Goal: Task Accomplishment & Management: Manage account settings

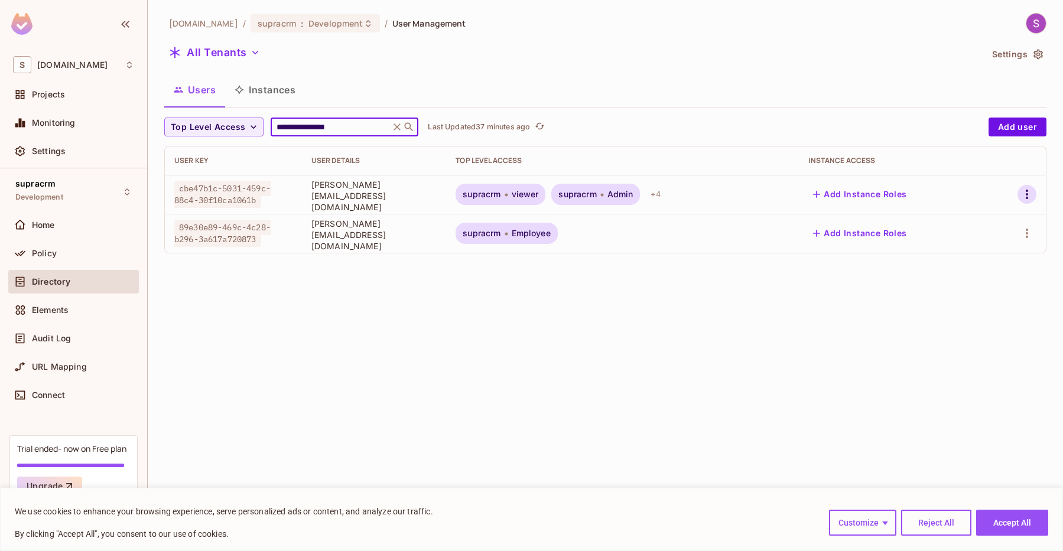
click at [718, 197] on icon "button" at bounding box center [1026, 194] width 2 height 9
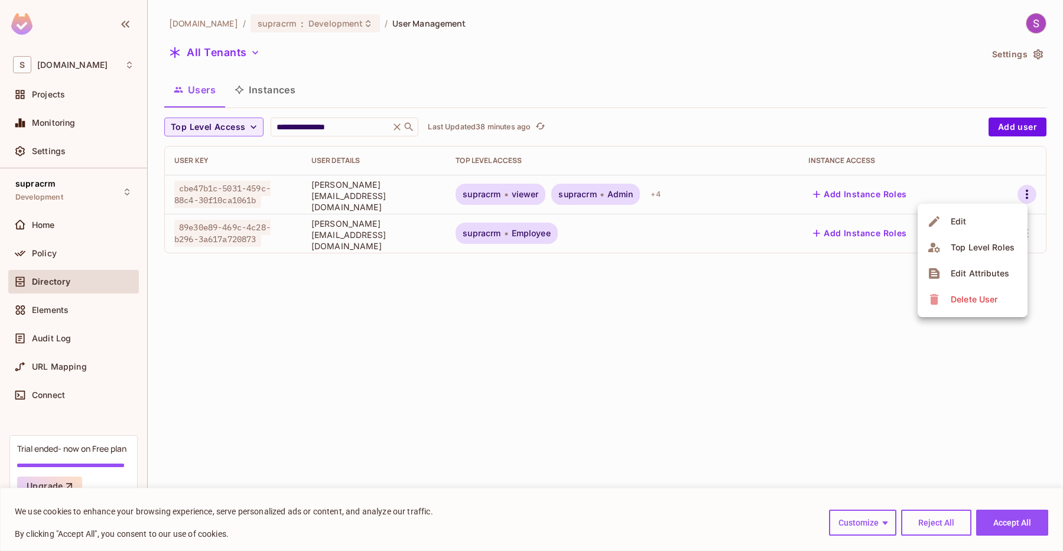
click at [718, 305] on span "Delete User" at bounding box center [974, 299] width 54 height 19
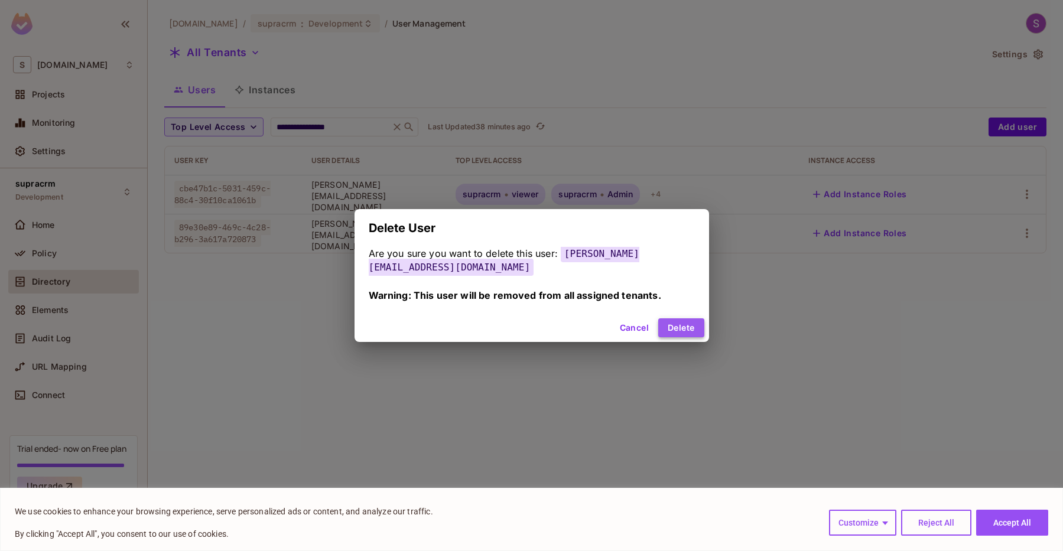
click at [679, 320] on button "Delete" at bounding box center [680, 327] width 45 height 19
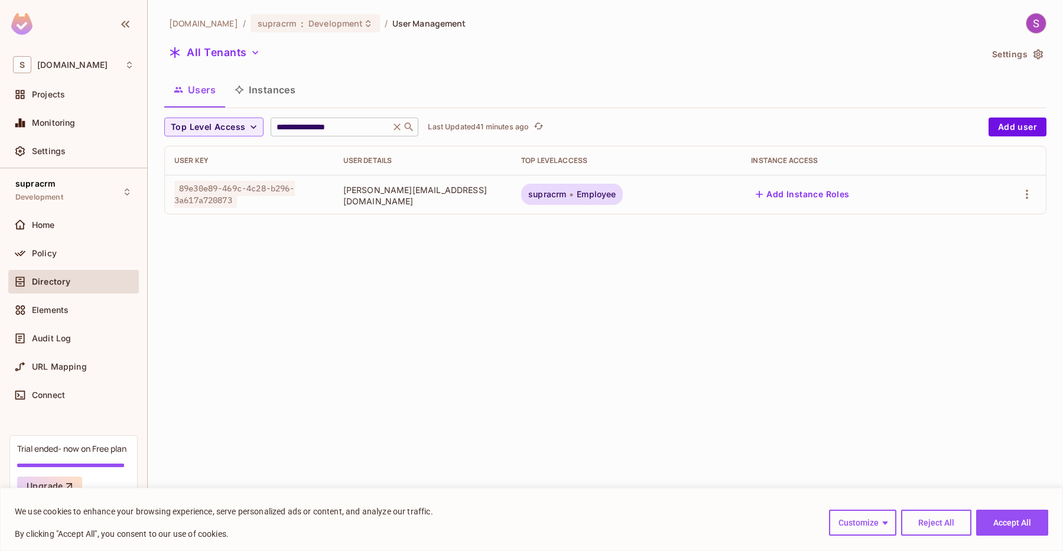
click at [403, 128] on icon at bounding box center [397, 127] width 12 height 12
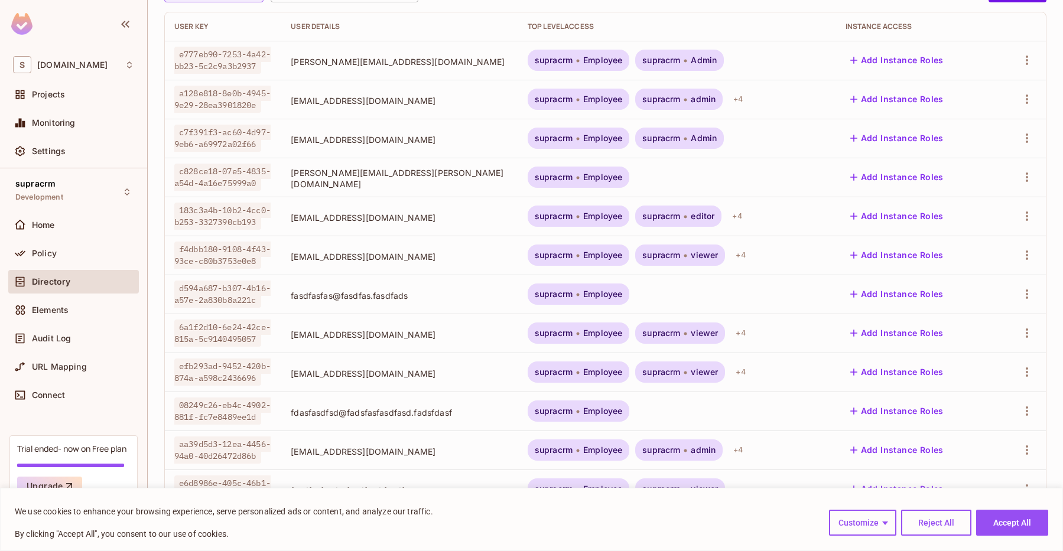
scroll to position [135, 0]
click at [718, 177] on icon "button" at bounding box center [1026, 177] width 14 height 14
click at [718, 280] on div "Delete User" at bounding box center [973, 282] width 47 height 12
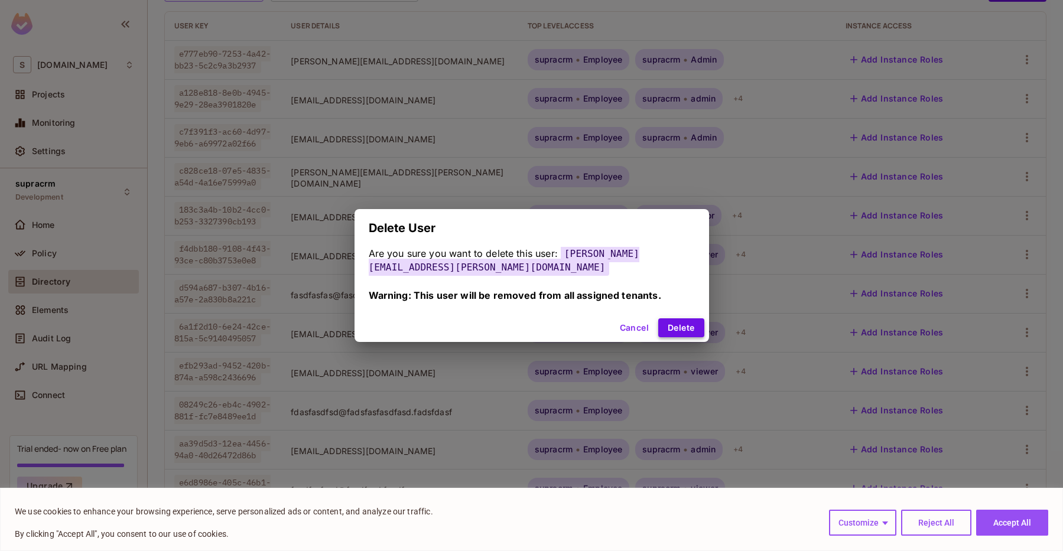
click at [684, 328] on button "Delete" at bounding box center [680, 327] width 45 height 19
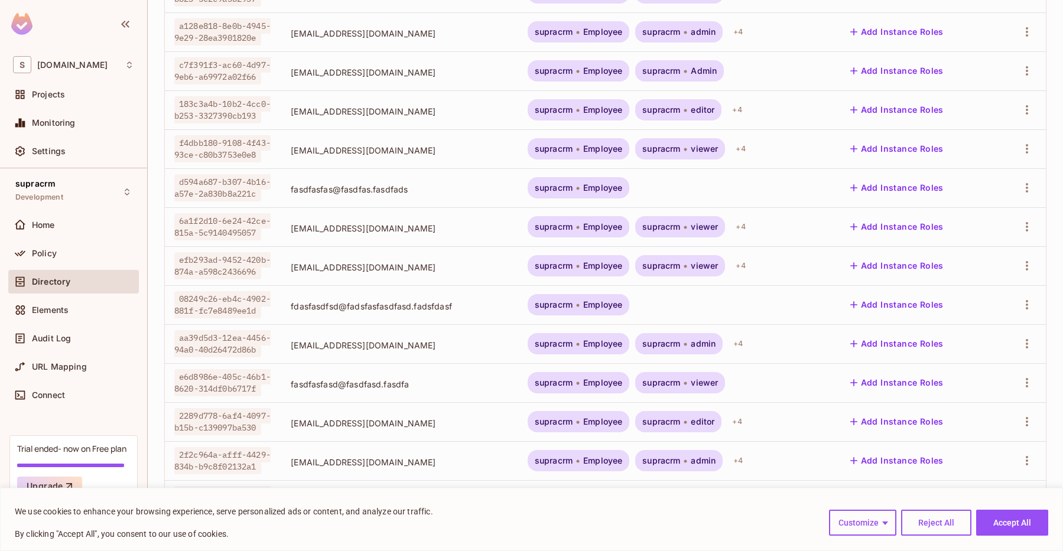
scroll to position [202, 0]
click at [718, 192] on icon "button" at bounding box center [1026, 187] width 14 height 14
click at [718, 289] on div "Delete User" at bounding box center [973, 292] width 47 height 12
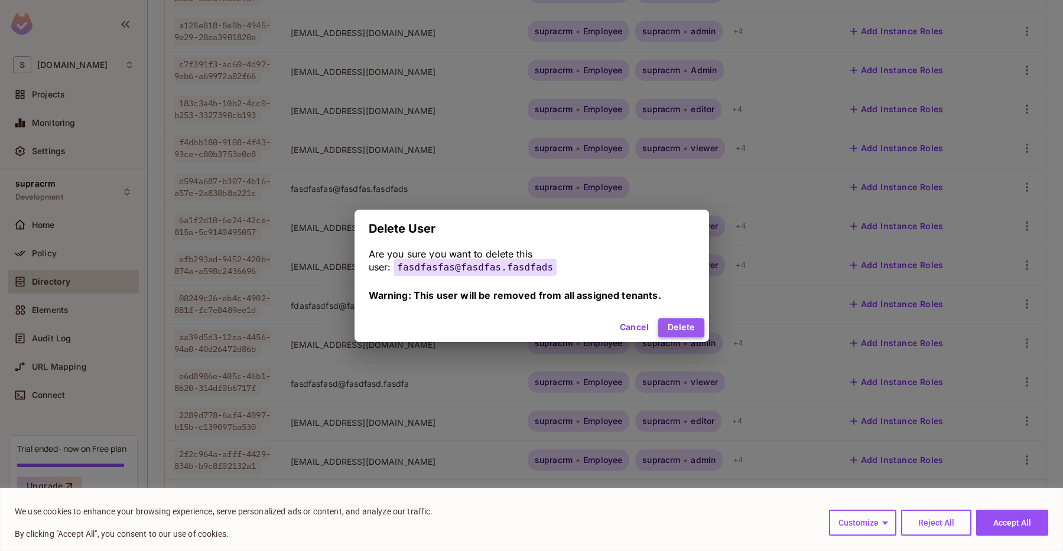
click at [692, 331] on button "Delete" at bounding box center [680, 327] width 45 height 19
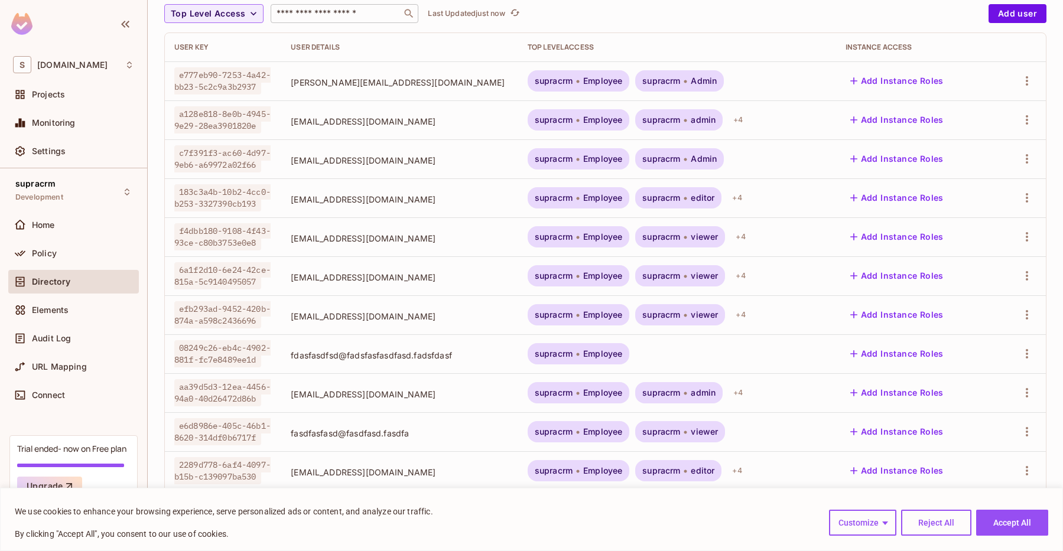
scroll to position [0, 0]
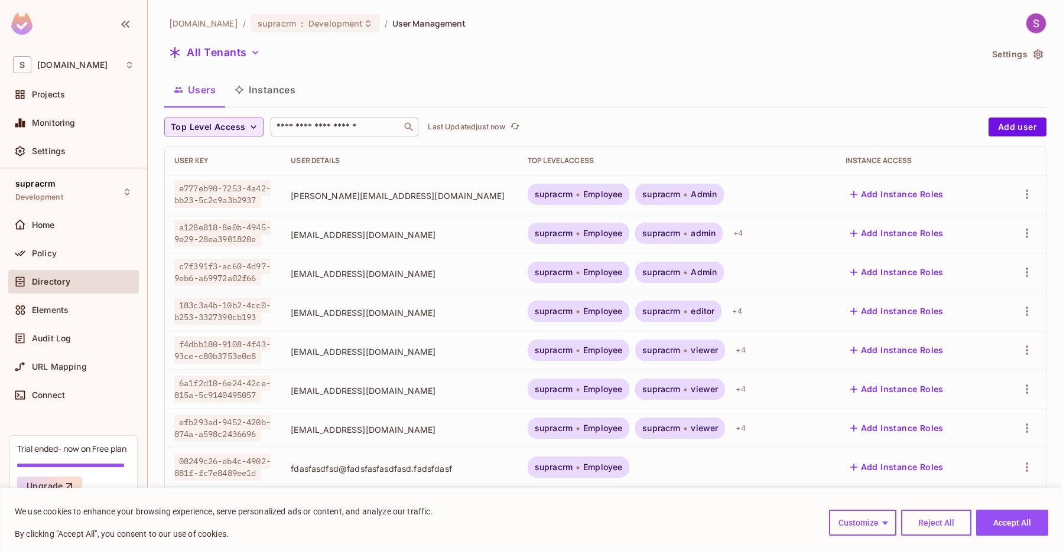
click at [250, 132] on icon "button" at bounding box center [253, 127] width 12 height 12
click at [250, 132] on div at bounding box center [531, 275] width 1063 height 551
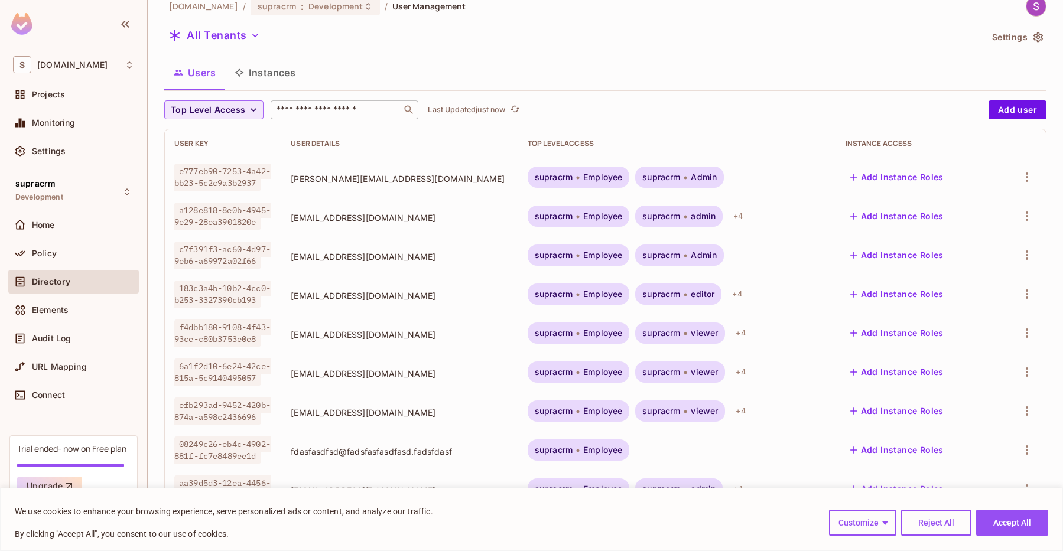
scroll to position [67, 0]
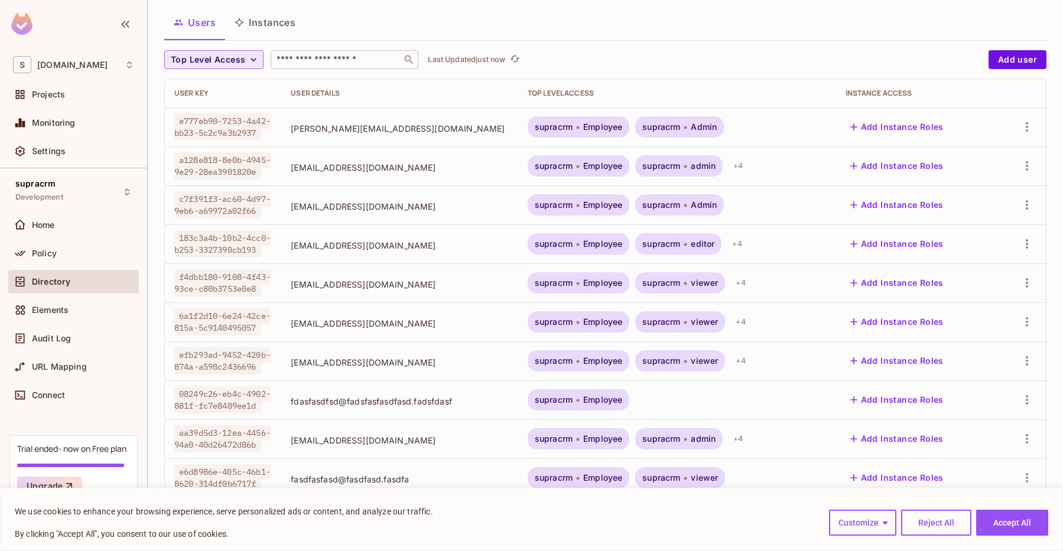
click at [356, 64] on input "text" at bounding box center [336, 60] width 124 height 12
type input "*"
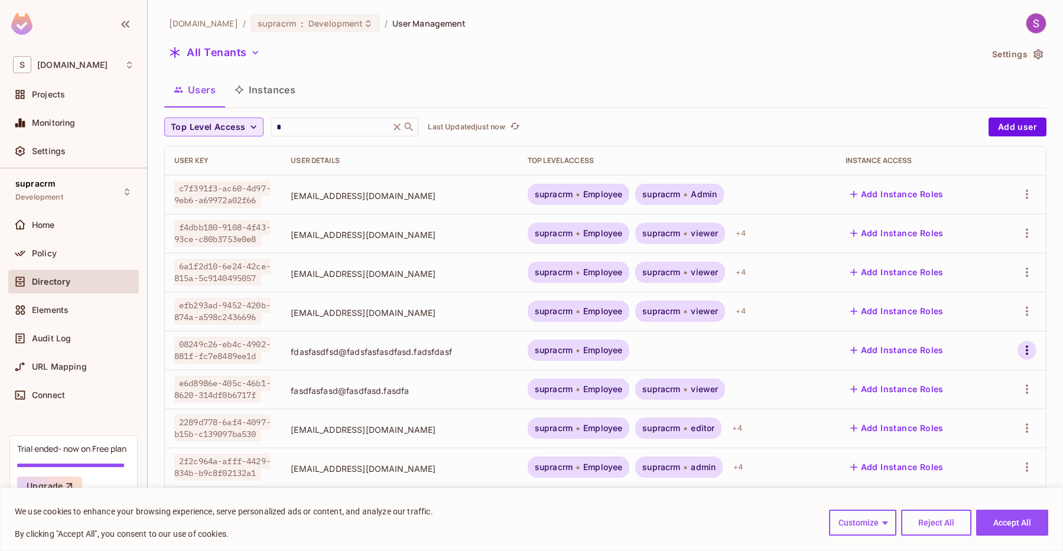
click at [718, 353] on icon "button" at bounding box center [1026, 350] width 14 height 14
click at [718, 455] on div "Delete User" at bounding box center [973, 455] width 47 height 12
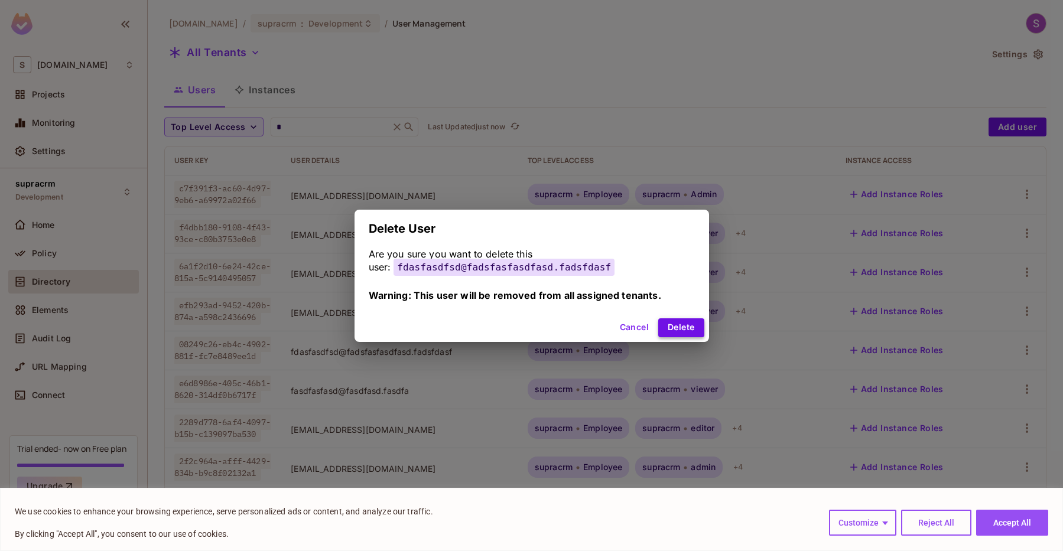
click at [679, 333] on button "Delete" at bounding box center [680, 327] width 45 height 19
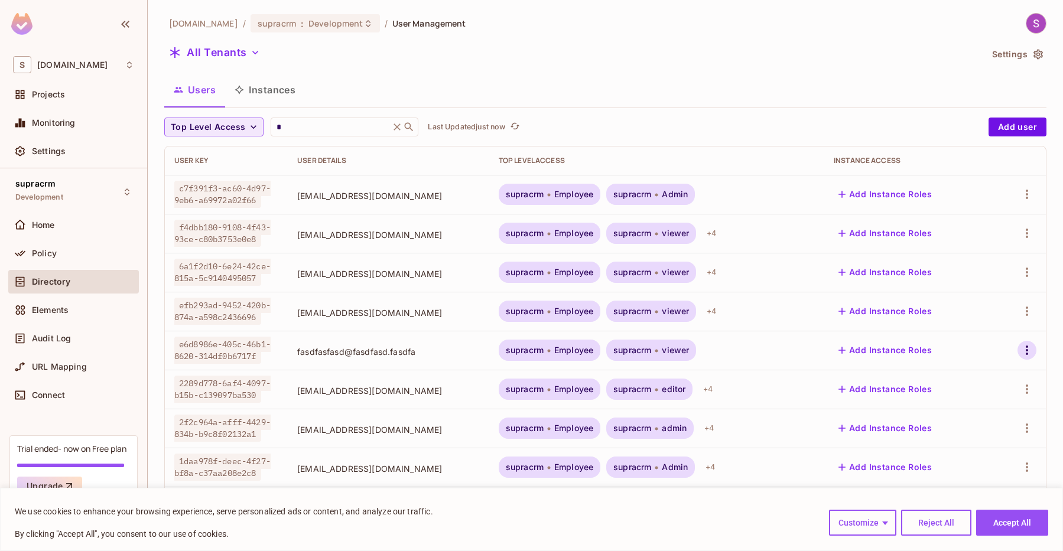
click at [718, 357] on icon "button" at bounding box center [1026, 350] width 14 height 14
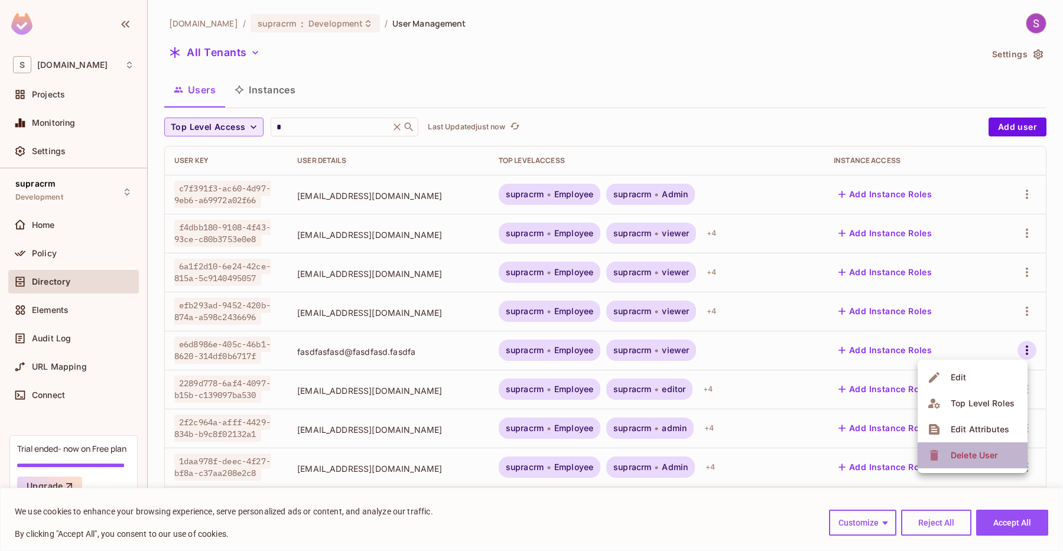
click at [718, 460] on div "Delete User" at bounding box center [973, 455] width 47 height 12
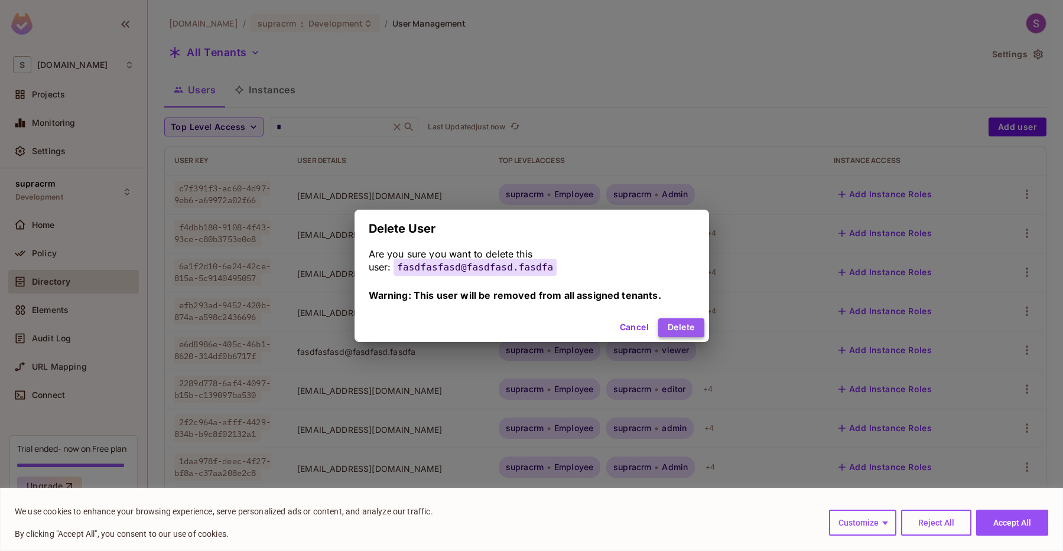
click at [679, 324] on button "Delete" at bounding box center [680, 327] width 45 height 19
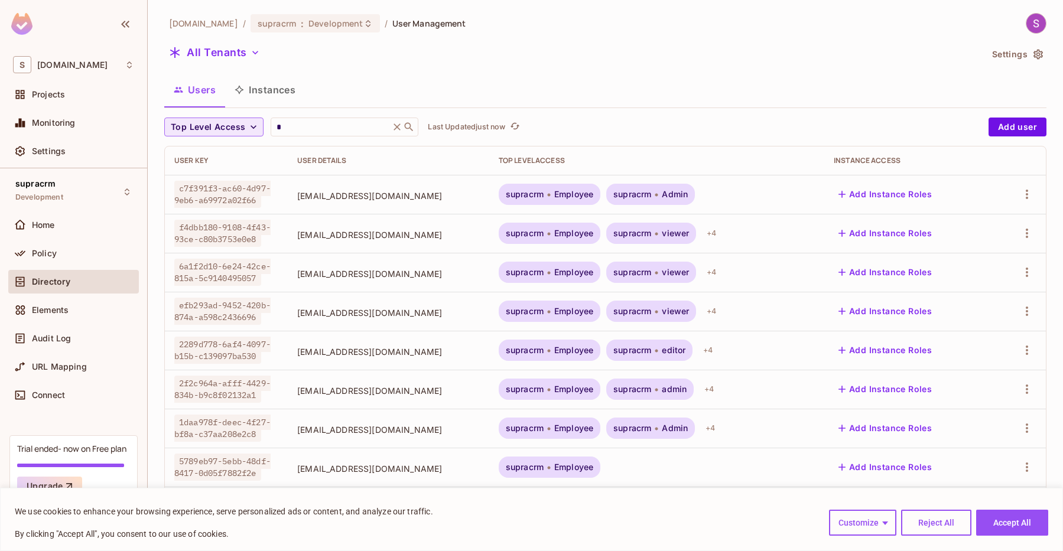
click at [528, 58] on div "All Tenants" at bounding box center [572, 54] width 817 height 22
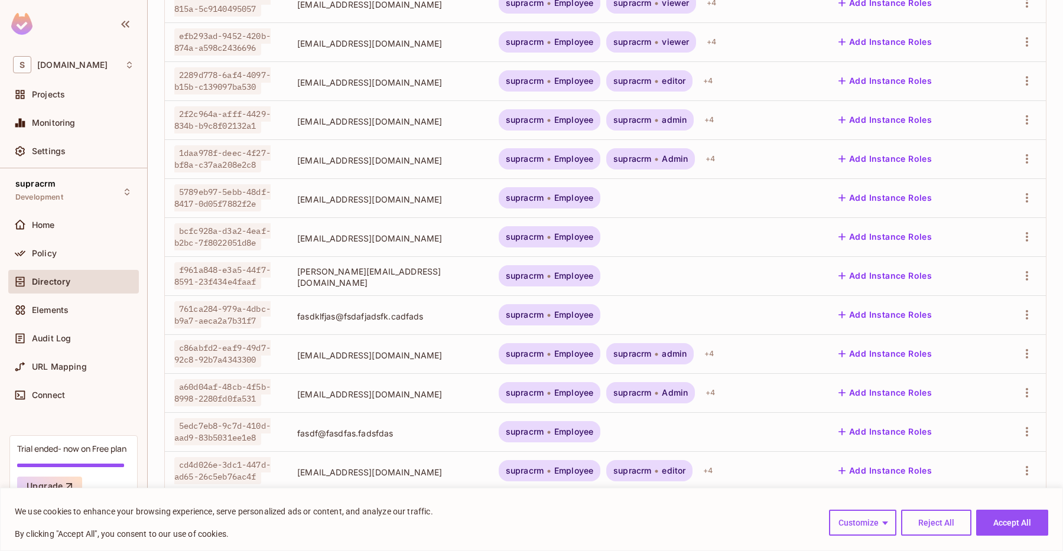
scroll to position [274, 0]
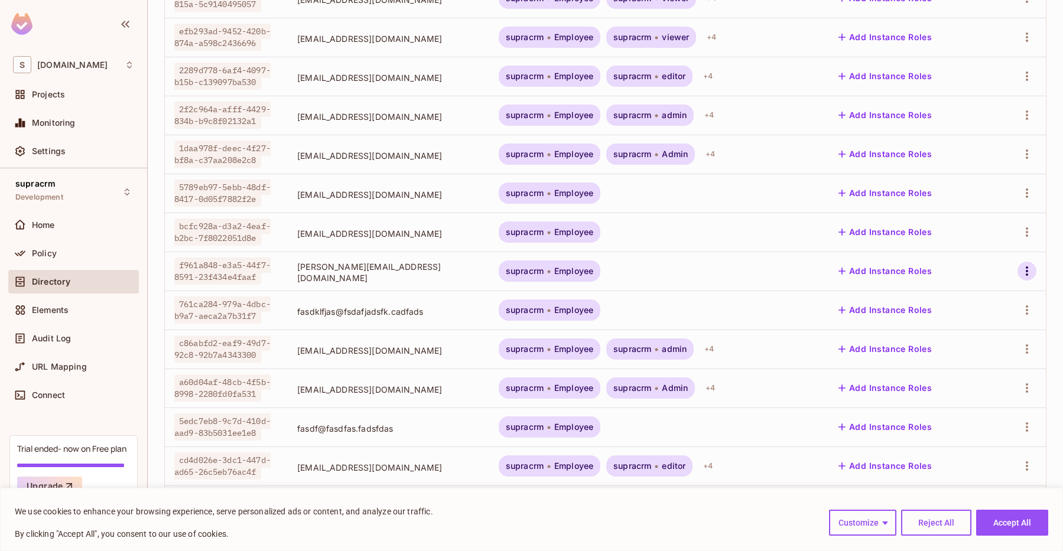
click at [718, 273] on icon "button" at bounding box center [1026, 271] width 14 height 14
click at [718, 378] on li "Delete User" at bounding box center [972, 376] width 110 height 26
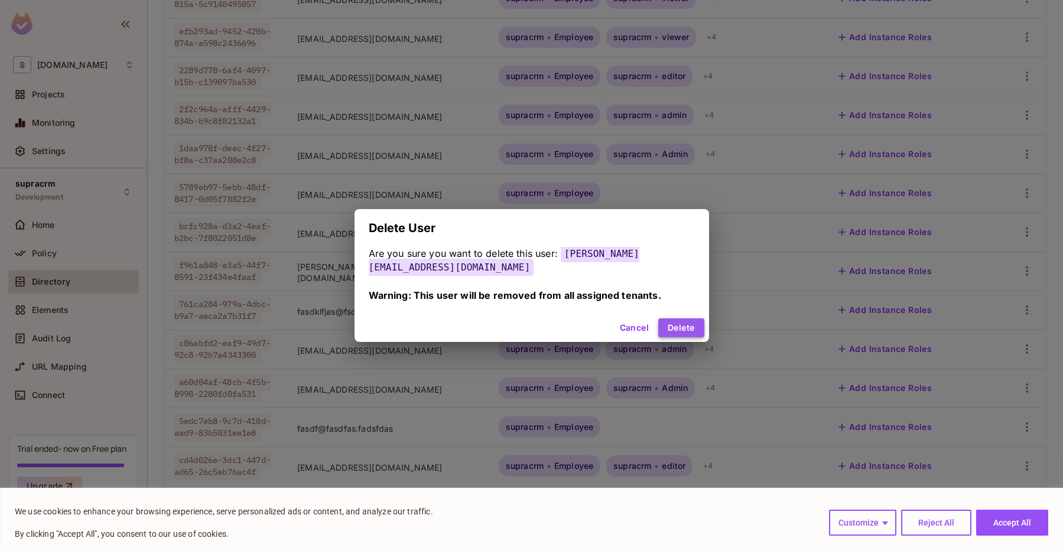
click at [658, 322] on button "Delete" at bounding box center [680, 327] width 45 height 19
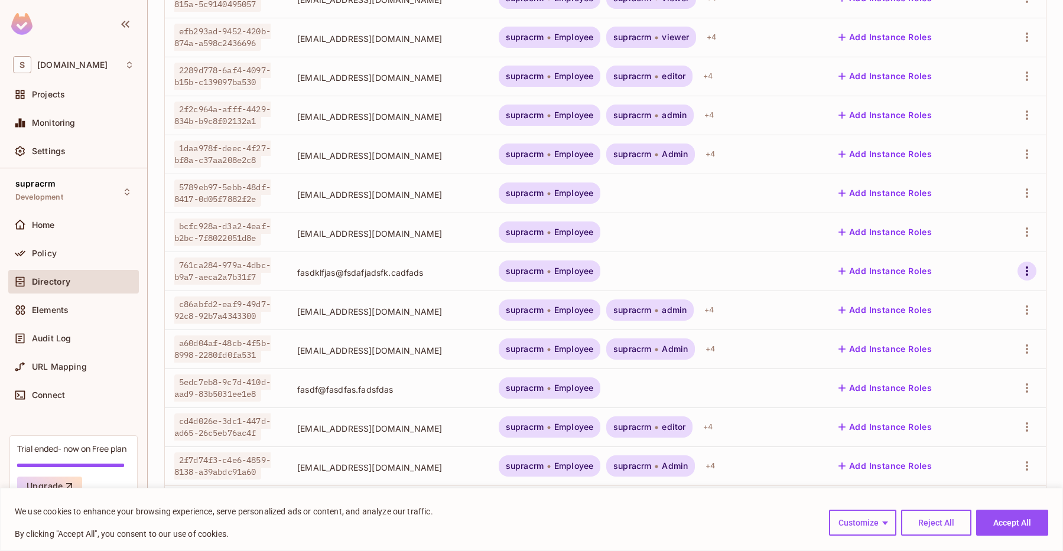
click at [718, 275] on icon "button" at bounding box center [1026, 271] width 14 height 14
click at [718, 379] on div "Delete User" at bounding box center [973, 376] width 47 height 12
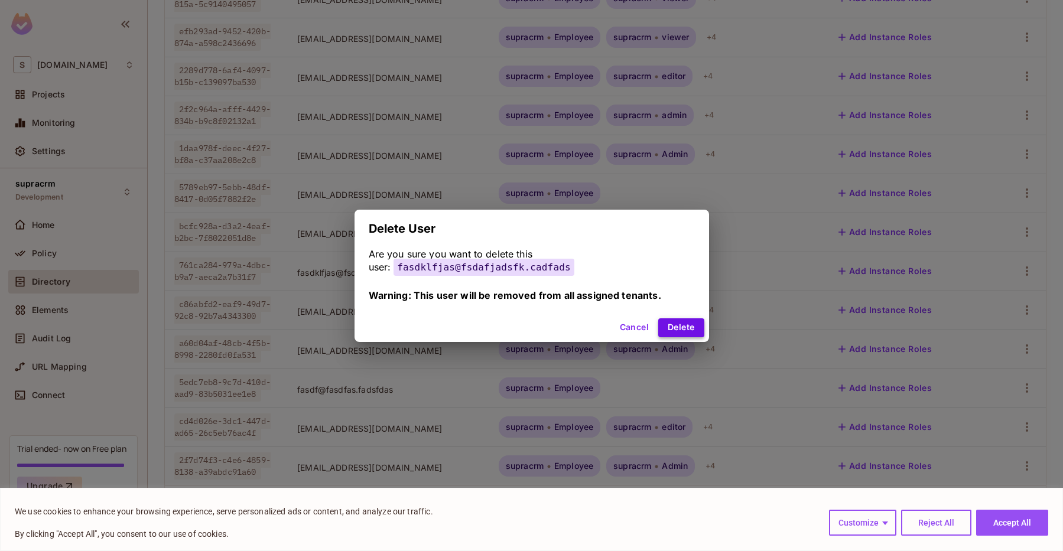
click at [683, 331] on button "Delete" at bounding box center [680, 327] width 45 height 19
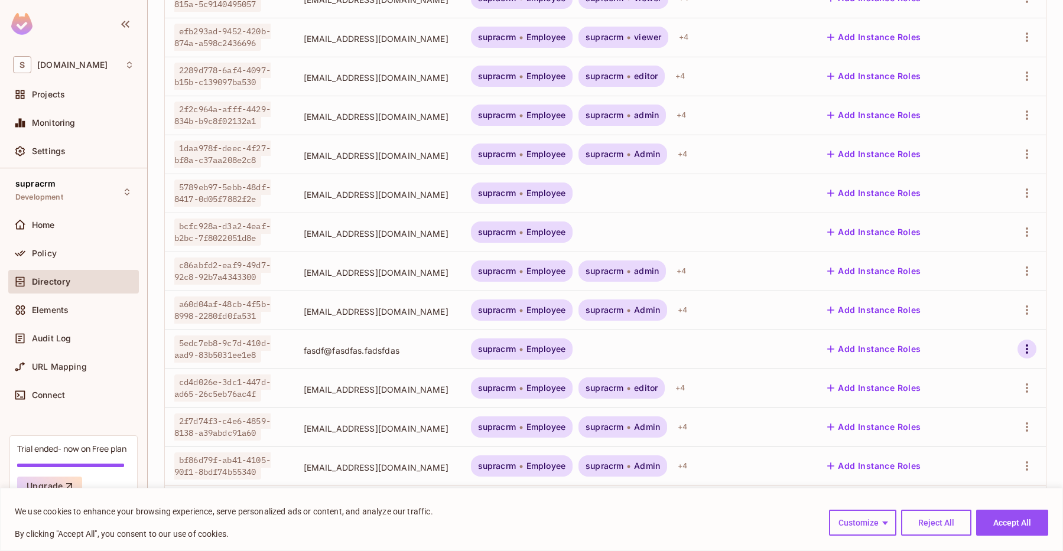
click at [718, 351] on icon "button" at bounding box center [1026, 349] width 14 height 14
click at [718, 452] on span "Delete User" at bounding box center [974, 454] width 54 height 19
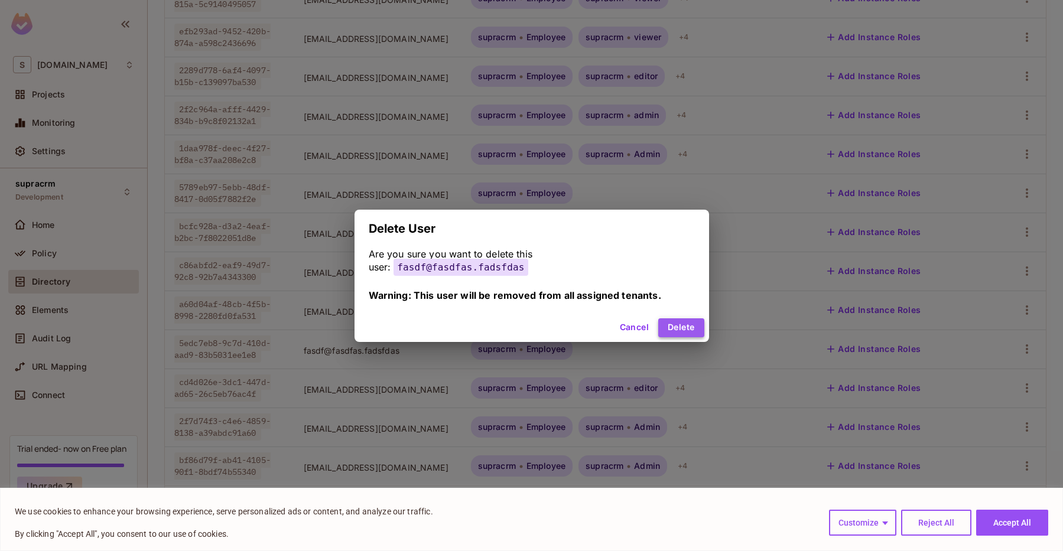
click at [688, 327] on button "Delete" at bounding box center [680, 327] width 45 height 19
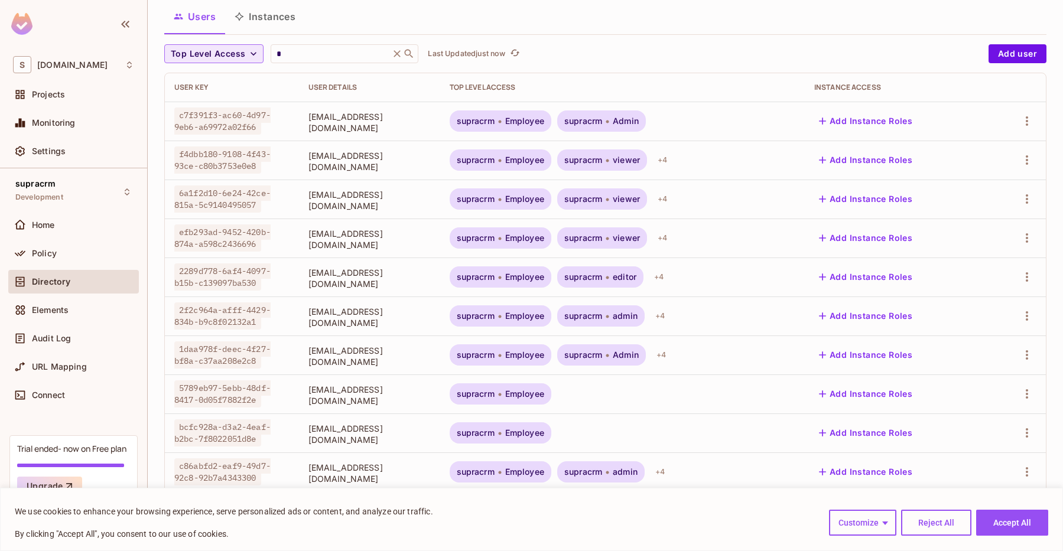
scroll to position [72, 0]
click at [403, 55] on icon at bounding box center [397, 55] width 12 height 12
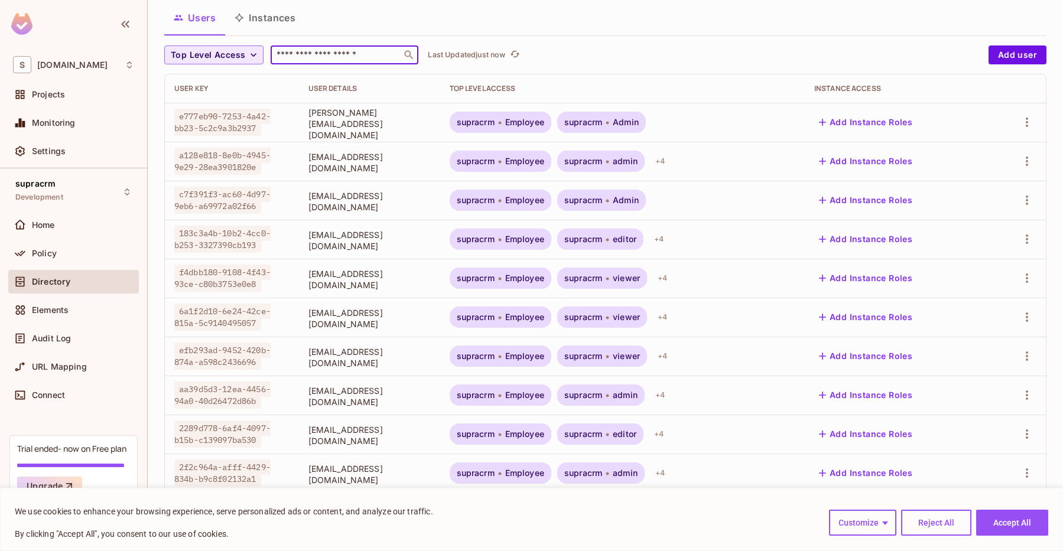
click at [365, 53] on input "text" at bounding box center [336, 55] width 124 height 12
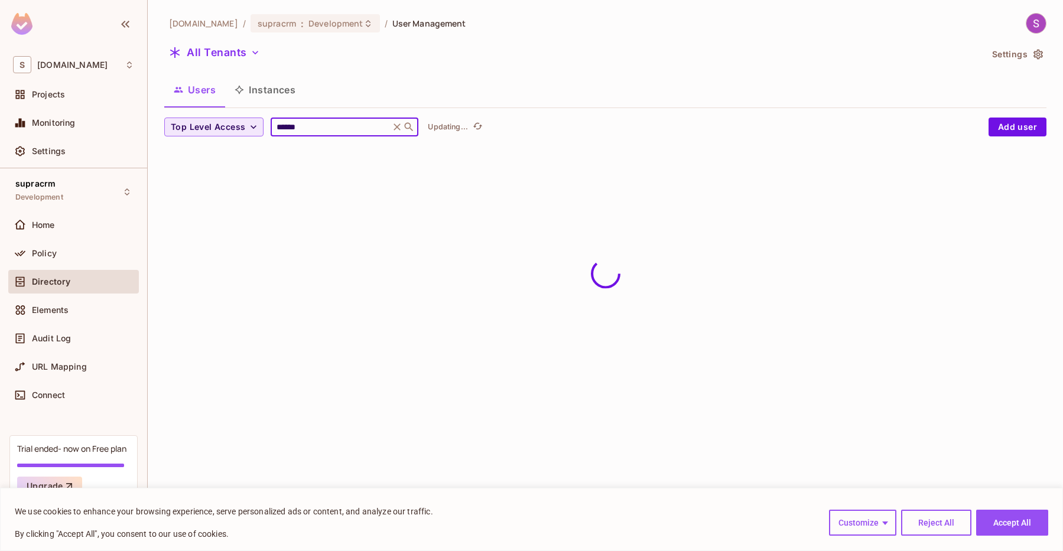
scroll to position [0, 0]
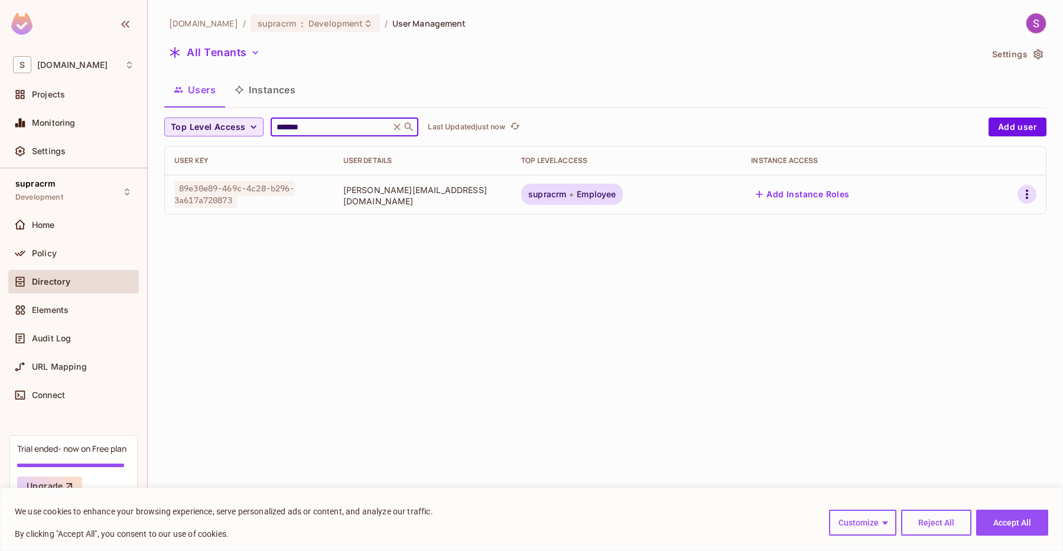
type input "*******"
click at [718, 196] on icon "button" at bounding box center [1026, 194] width 14 height 14
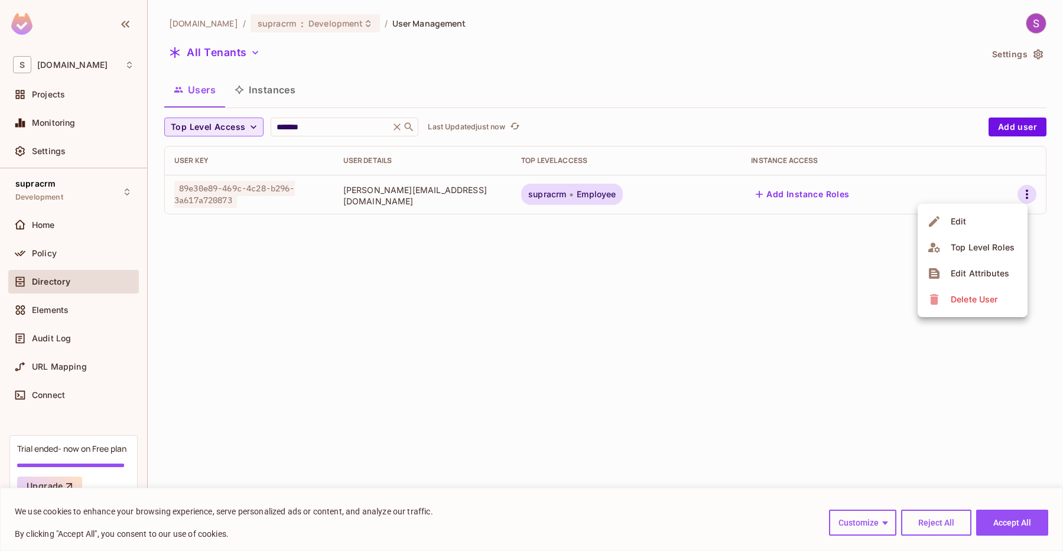
click at [718, 304] on div "Delete User" at bounding box center [973, 300] width 47 height 12
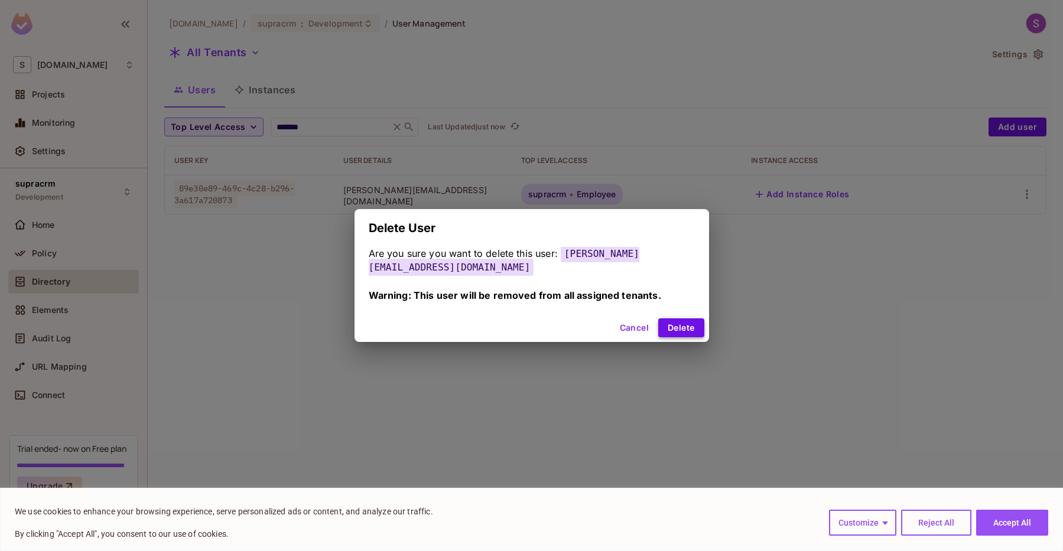
click at [664, 320] on button "Delete" at bounding box center [680, 327] width 45 height 19
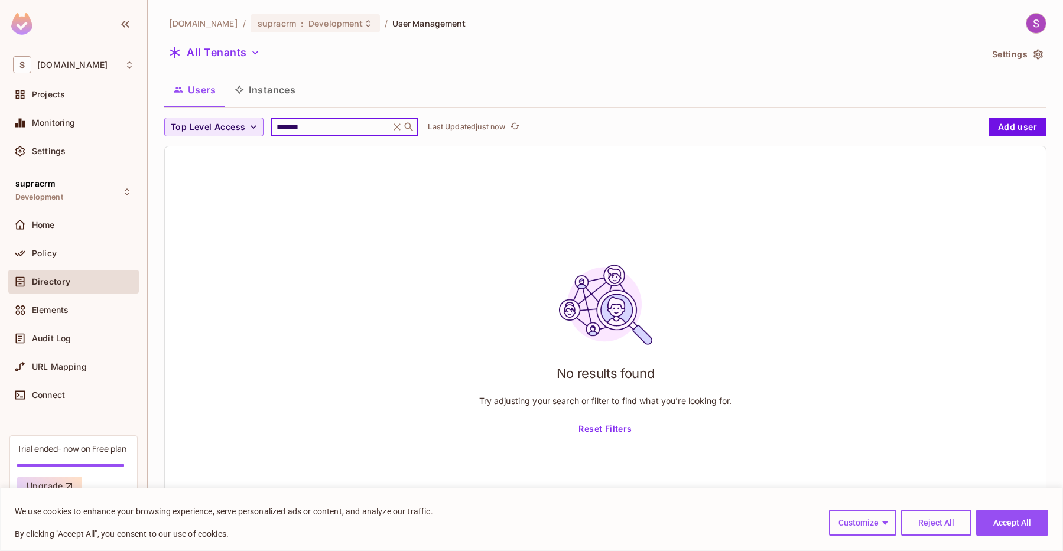
drag, startPoint x: 310, startPoint y: 126, endPoint x: 217, endPoint y: 119, distance: 93.6
click at [274, 121] on input "*******" at bounding box center [330, 127] width 112 height 12
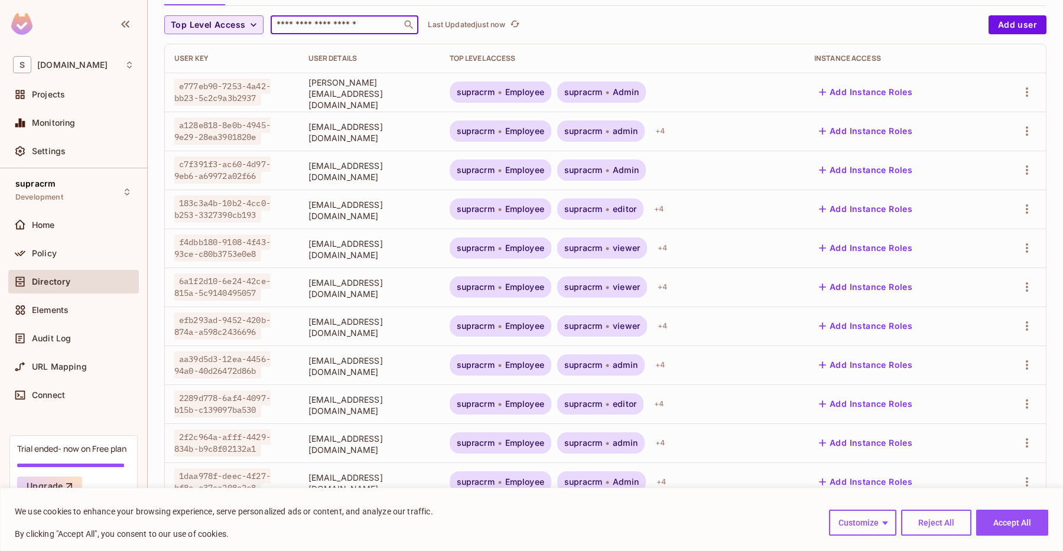
scroll to position [72, 0]
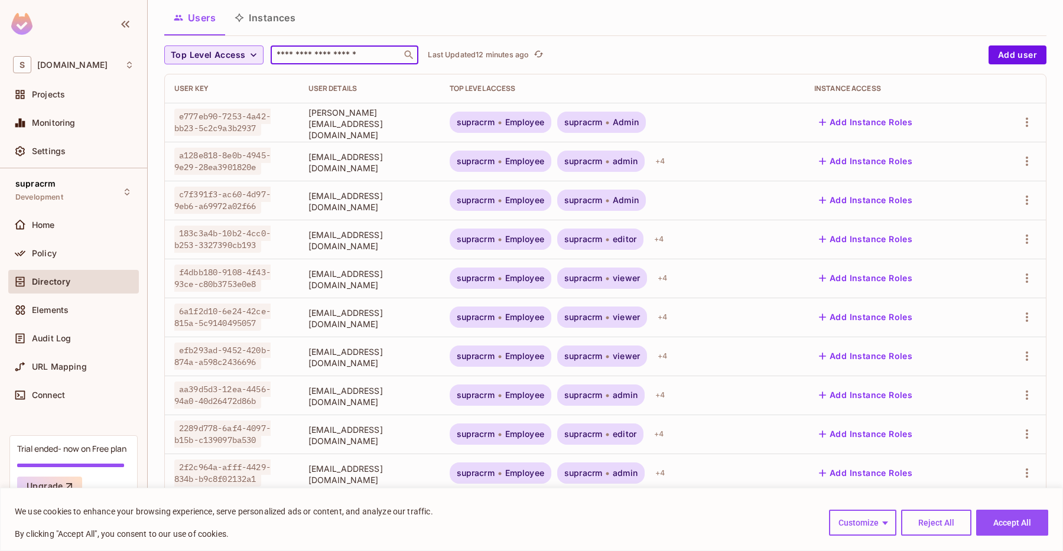
click at [366, 54] on input "text" at bounding box center [336, 55] width 124 height 12
paste input "**********"
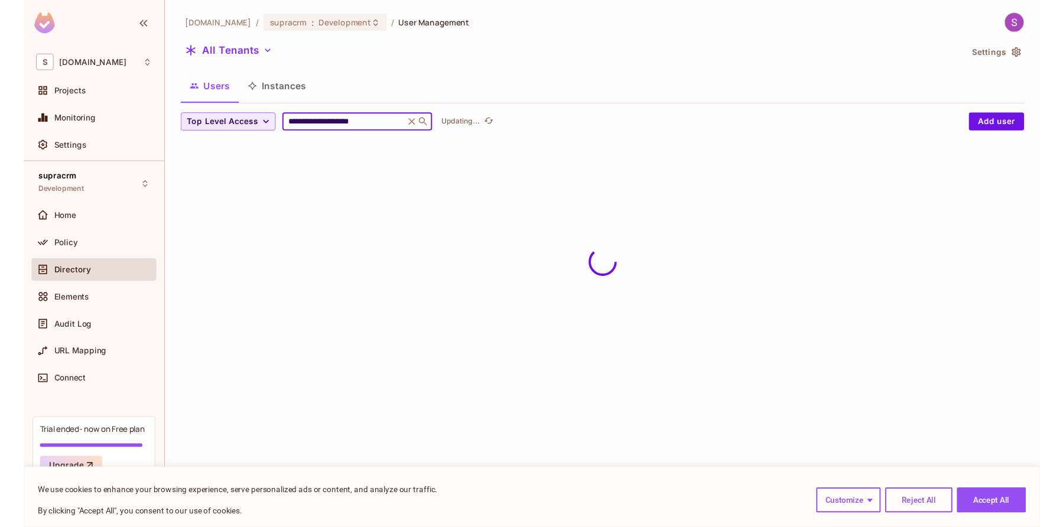
scroll to position [0, 0]
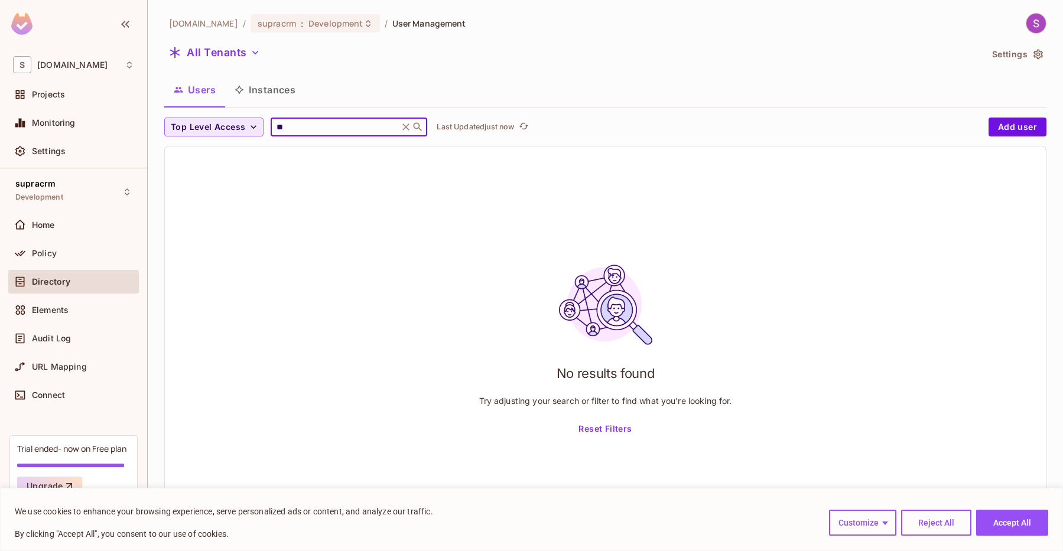
type input "*"
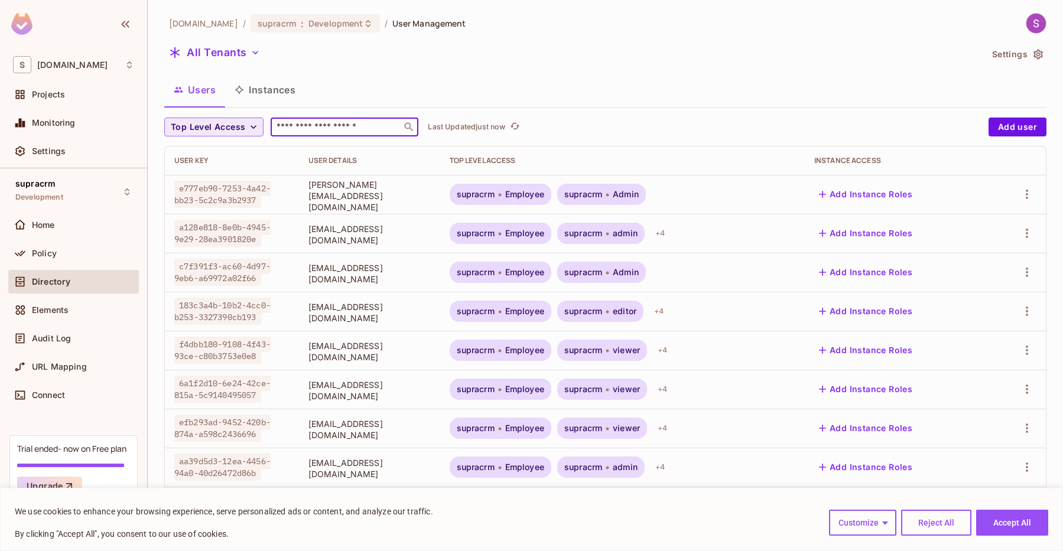
click at [271, 197] on span "e777eb90-7253-4a42-bb23-5c2c9a3b2937" at bounding box center [222, 194] width 96 height 27
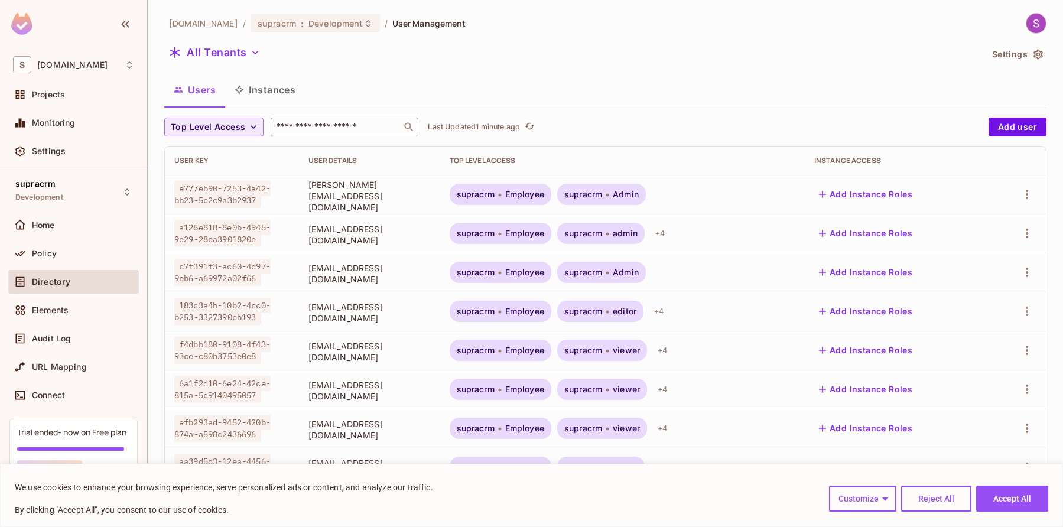
click at [342, 135] on div "​" at bounding box center [345, 127] width 148 height 19
paste input "**********"
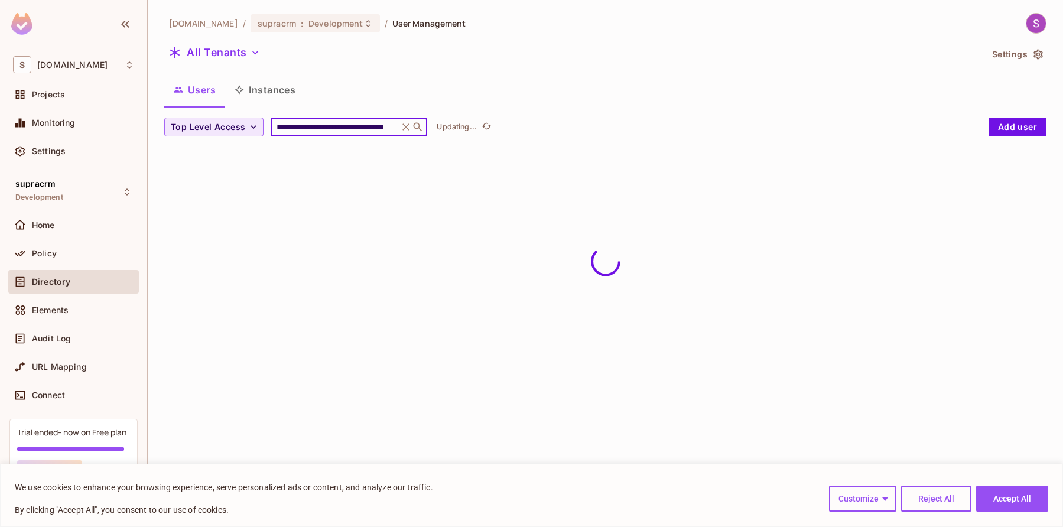
type input "**********"
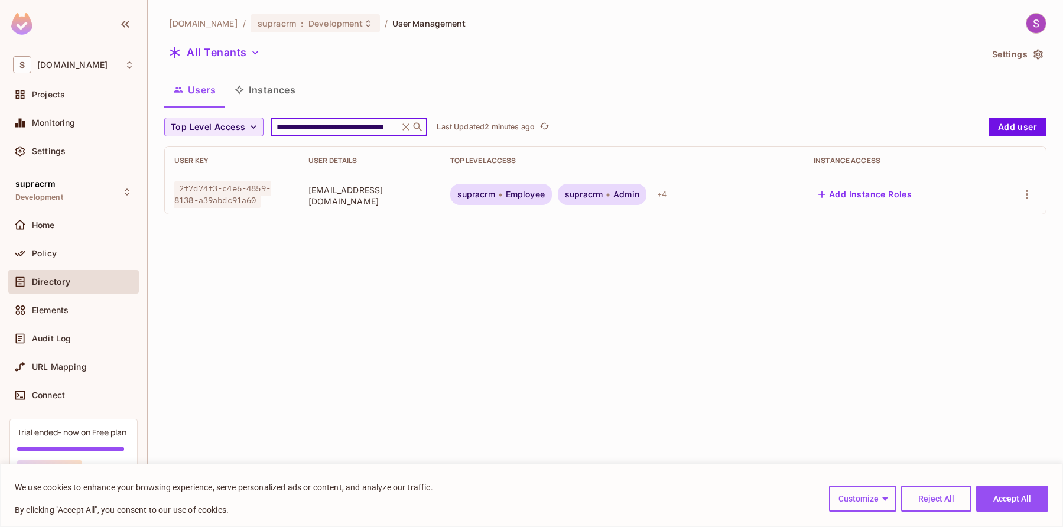
click at [404, 124] on icon at bounding box center [406, 127] width 12 height 12
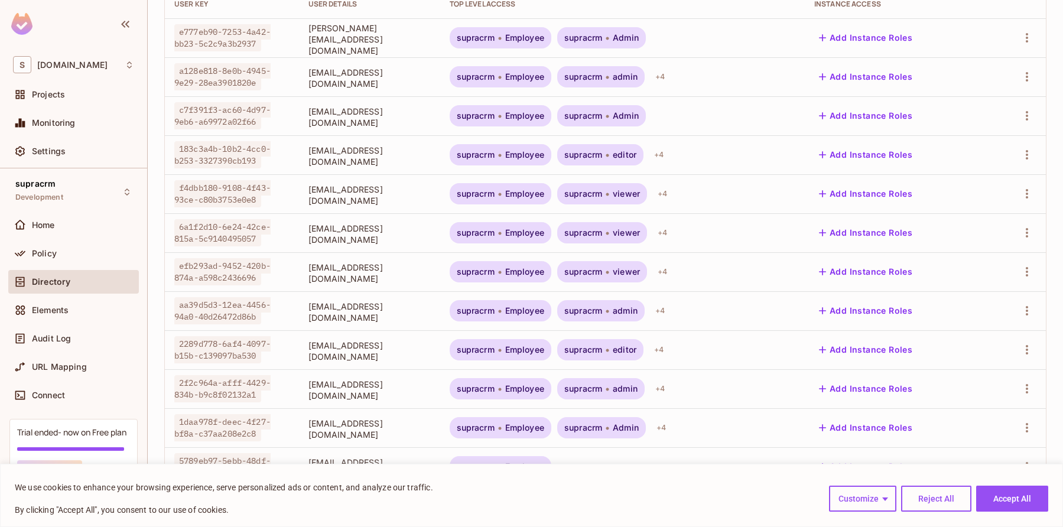
scroll to position [96, 0]
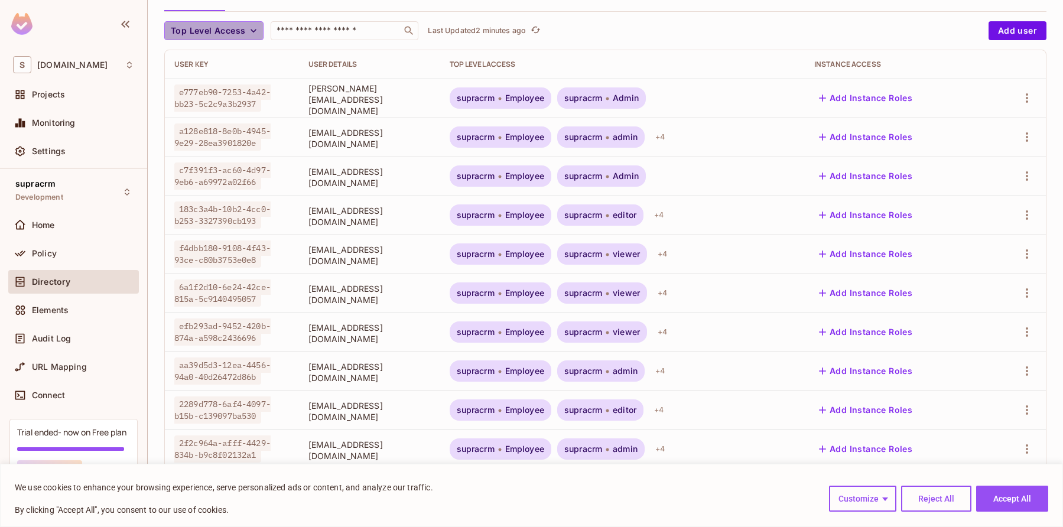
click at [242, 25] on span "Top Level Access" at bounding box center [208, 31] width 74 height 15
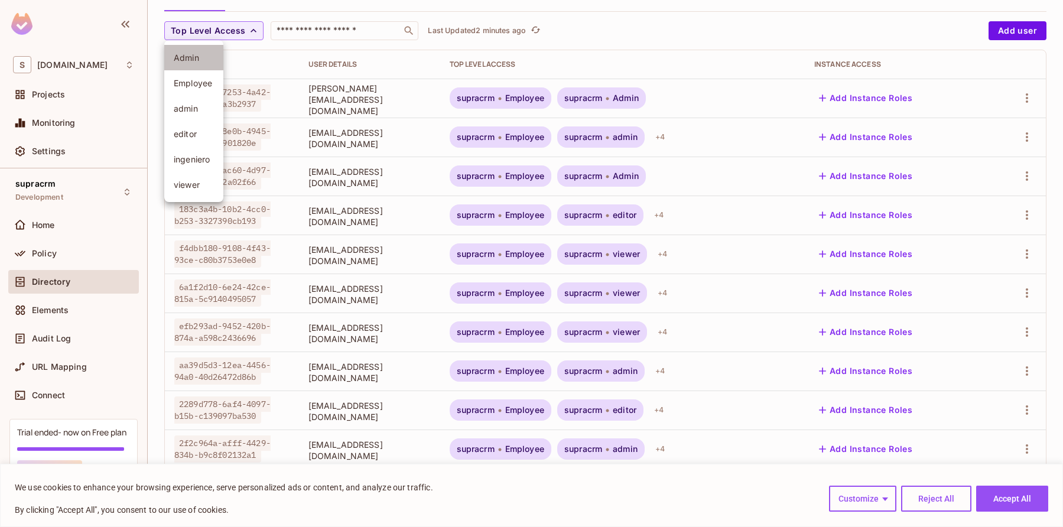
click at [203, 56] on span "Admin" at bounding box center [194, 57] width 40 height 11
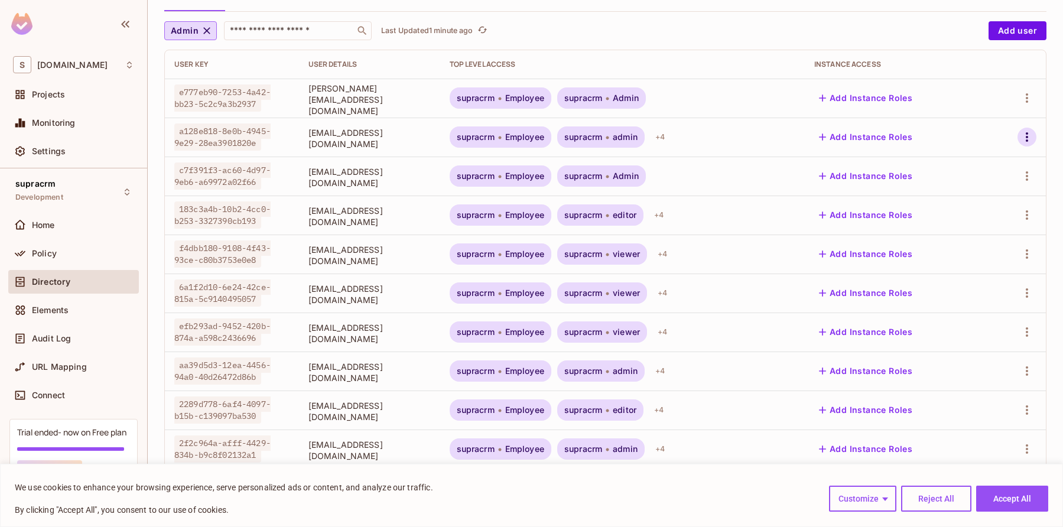
click at [718, 142] on icon "button" at bounding box center [1026, 137] width 14 height 14
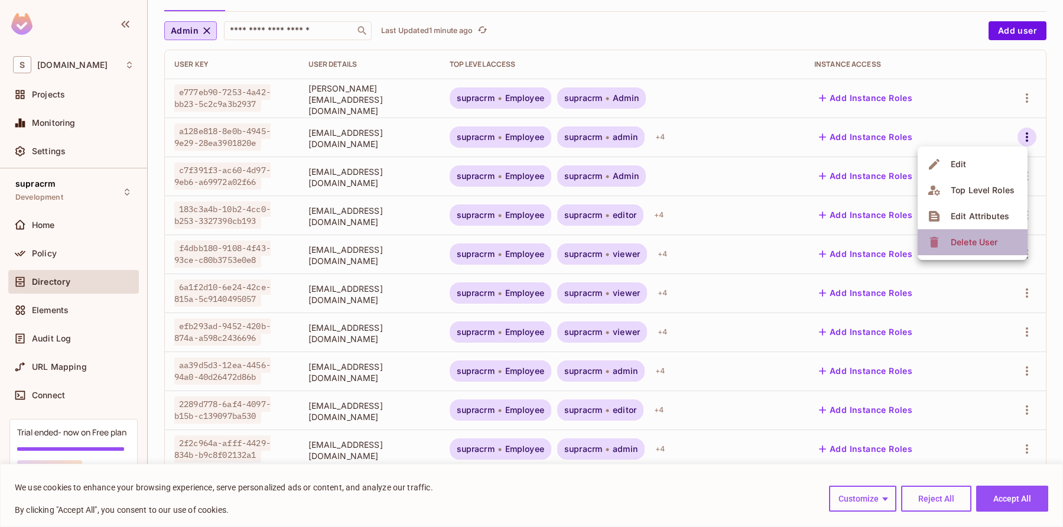
click at [718, 247] on div "Delete User" at bounding box center [973, 242] width 47 height 12
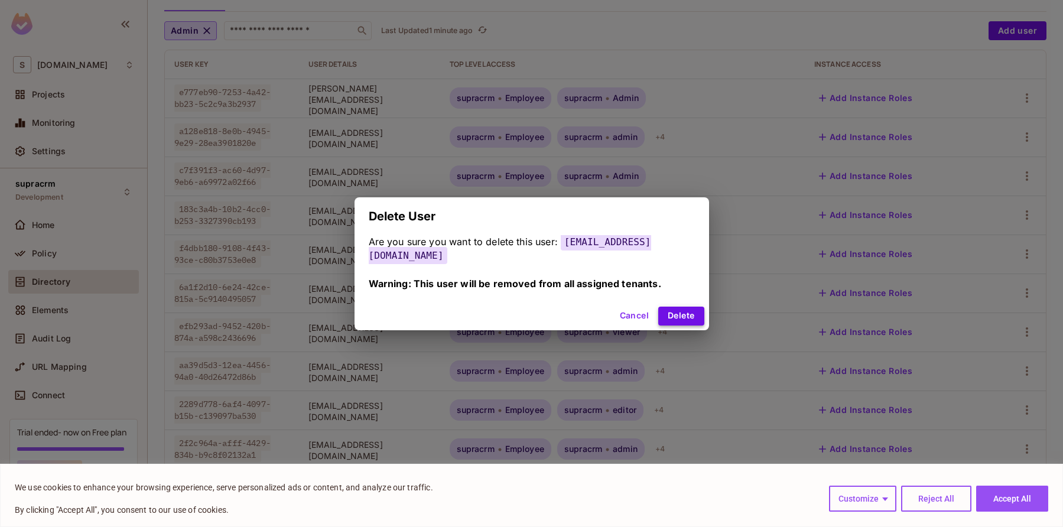
click at [682, 309] on button "Delete" at bounding box center [680, 316] width 45 height 19
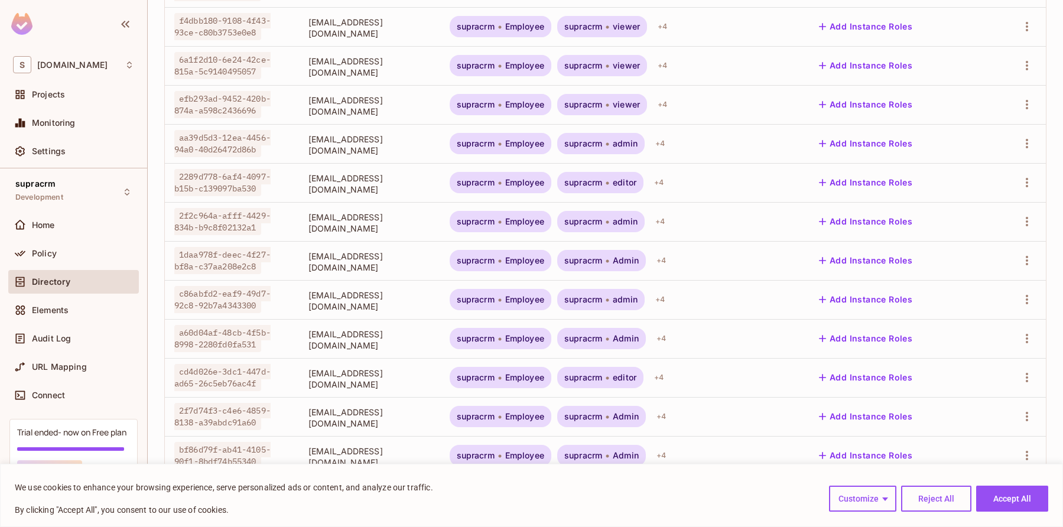
scroll to position [298, 0]
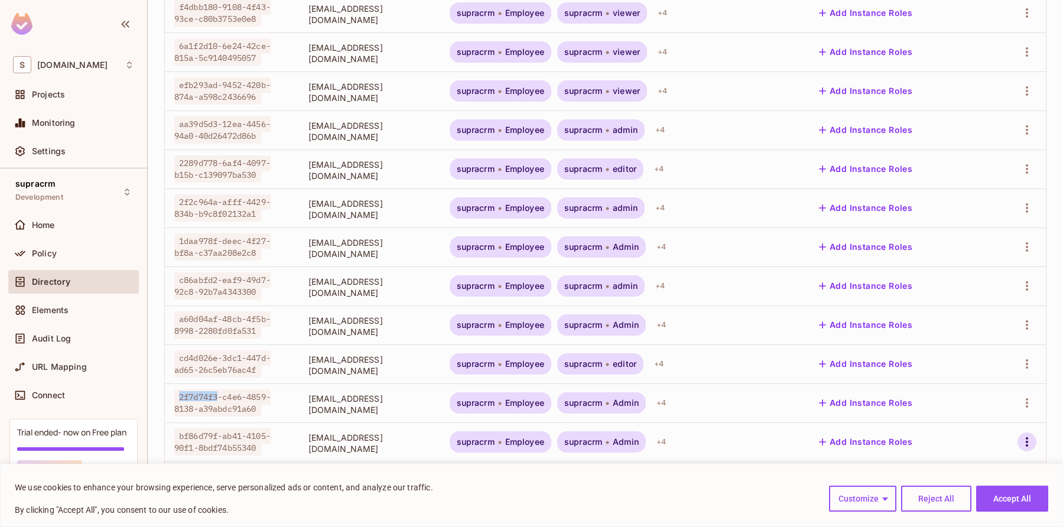
click at [718, 444] on icon "button" at bounding box center [1026, 442] width 14 height 14
click at [718, 471] on div "We use cookies to enhance your browsing experience, serve personalized ads or c…" at bounding box center [531, 495] width 1063 height 63
click at [718, 503] on button "Reject All" at bounding box center [936, 499] width 70 height 26
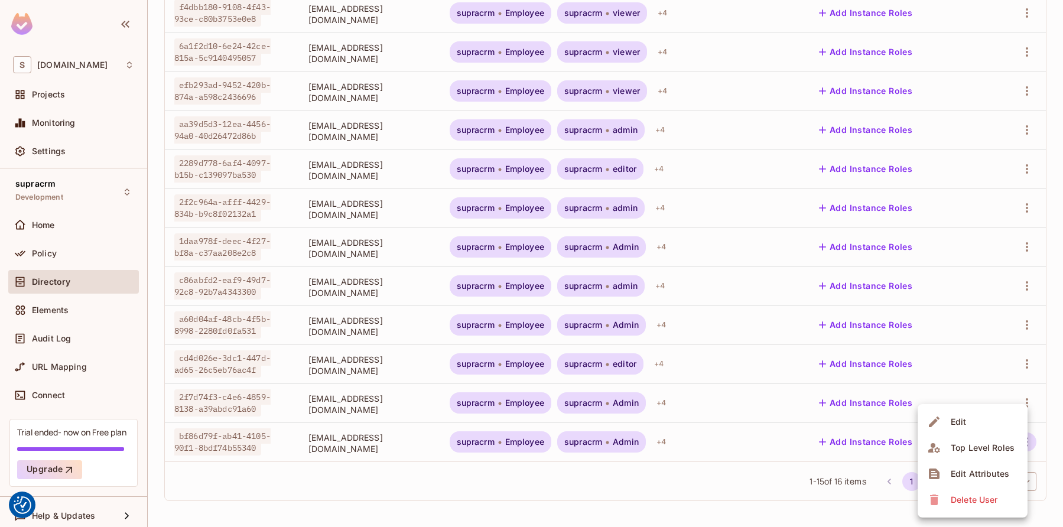
click at [718, 504] on div "Delete User" at bounding box center [973, 500] width 47 height 12
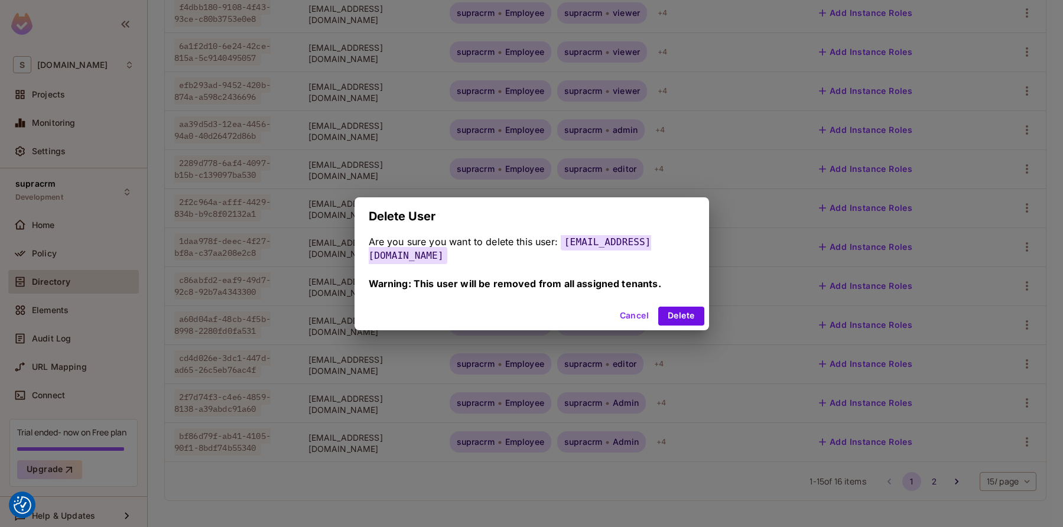
click at [630, 317] on button "Cancel" at bounding box center [634, 316] width 38 height 19
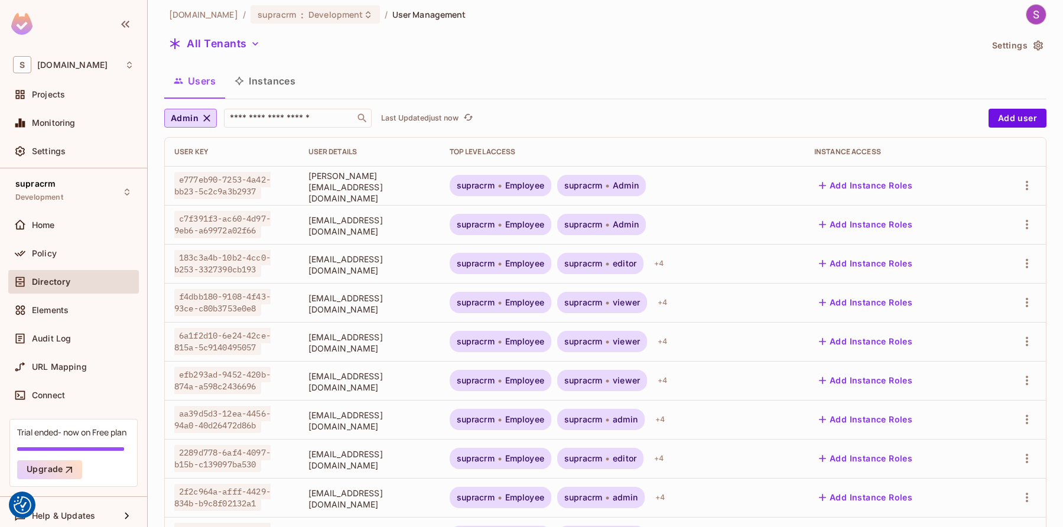
scroll to position [0, 0]
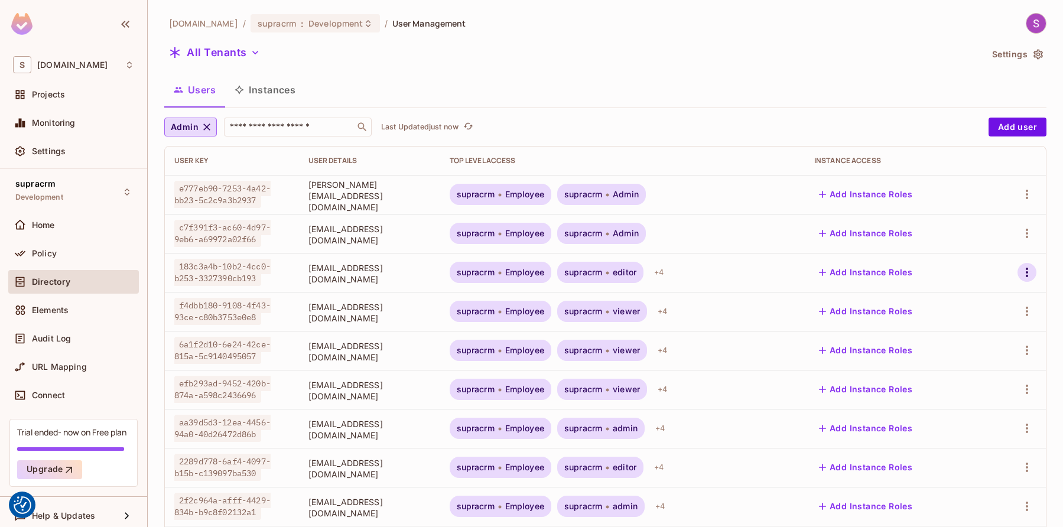
click at [718, 273] on icon "button" at bounding box center [1026, 272] width 14 height 14
click at [718, 380] on div "Delete User" at bounding box center [973, 378] width 47 height 12
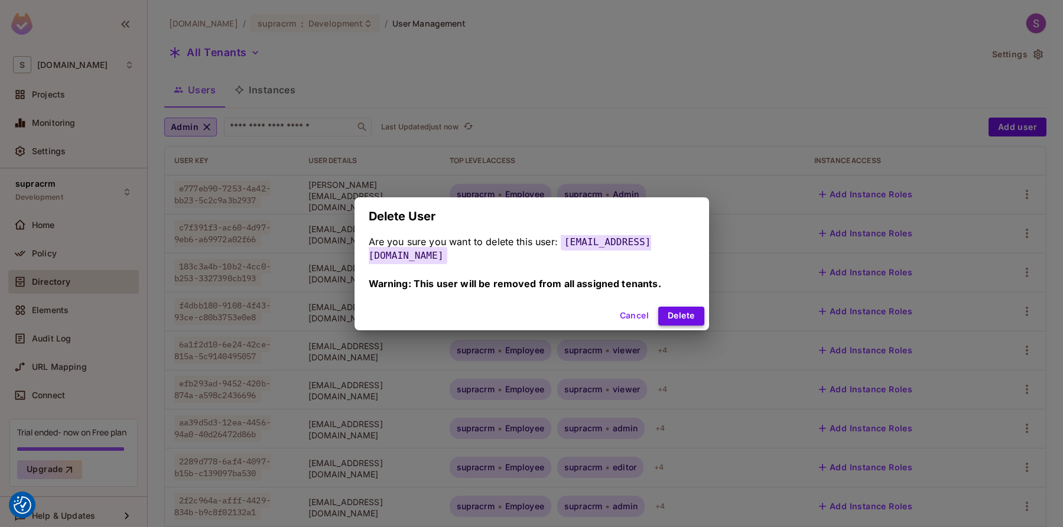
click at [683, 310] on button "Delete" at bounding box center [680, 316] width 45 height 19
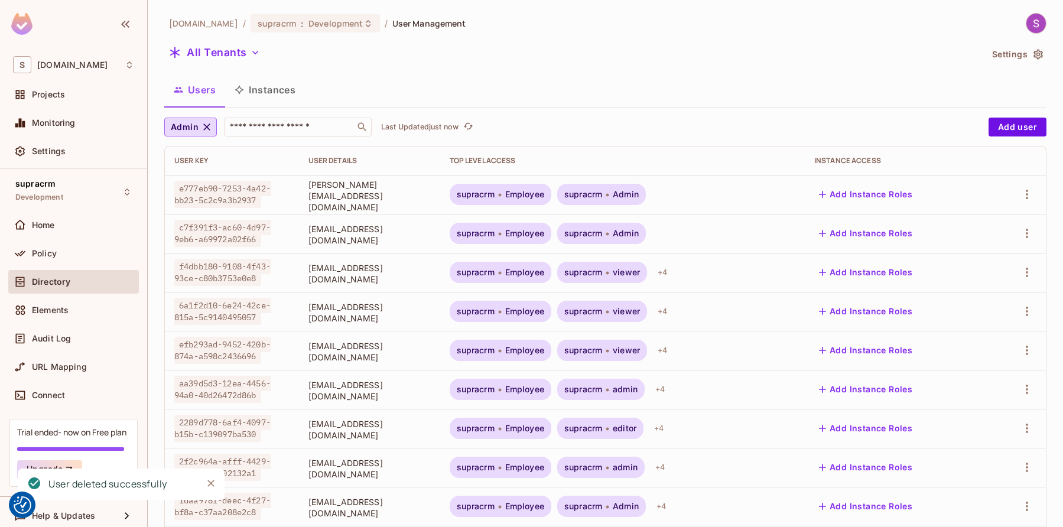
scroll to position [298, 0]
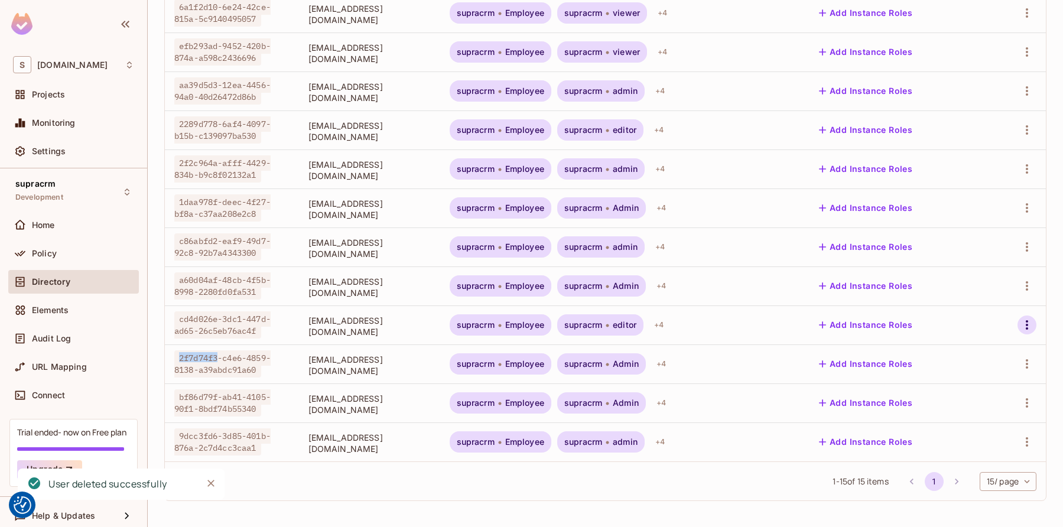
click at [718, 327] on icon "button" at bounding box center [1026, 324] width 2 height 9
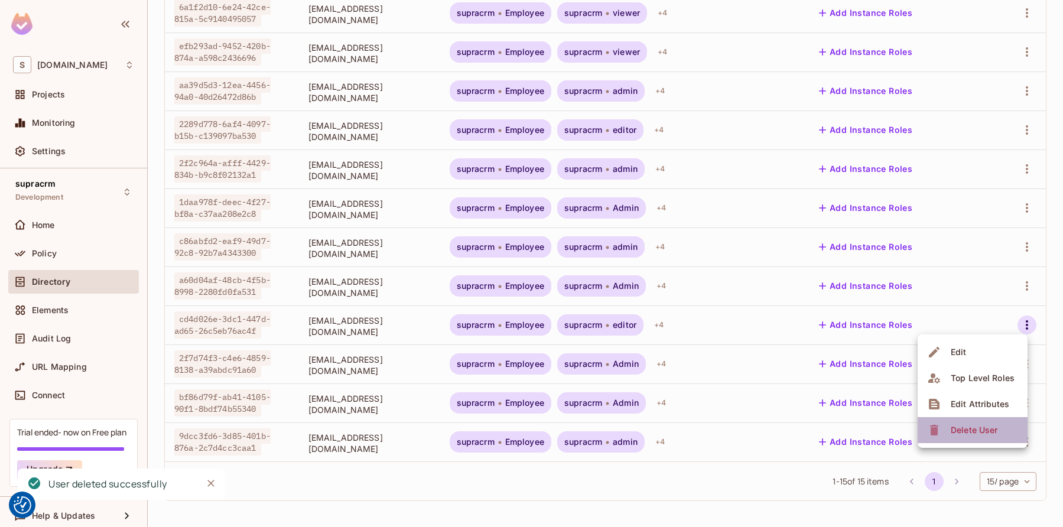
click at [718, 428] on div "Delete User" at bounding box center [973, 430] width 47 height 12
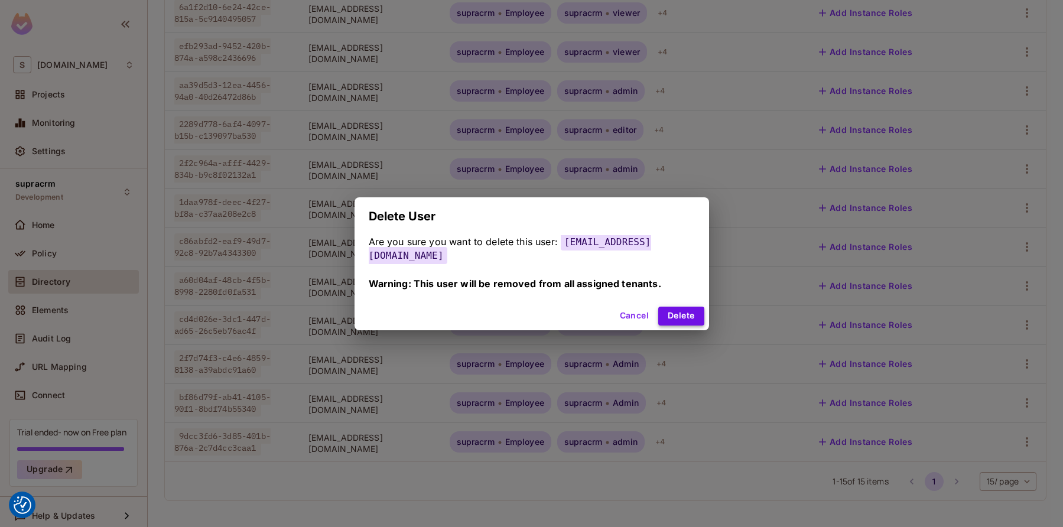
click at [677, 307] on button "Delete" at bounding box center [680, 316] width 45 height 19
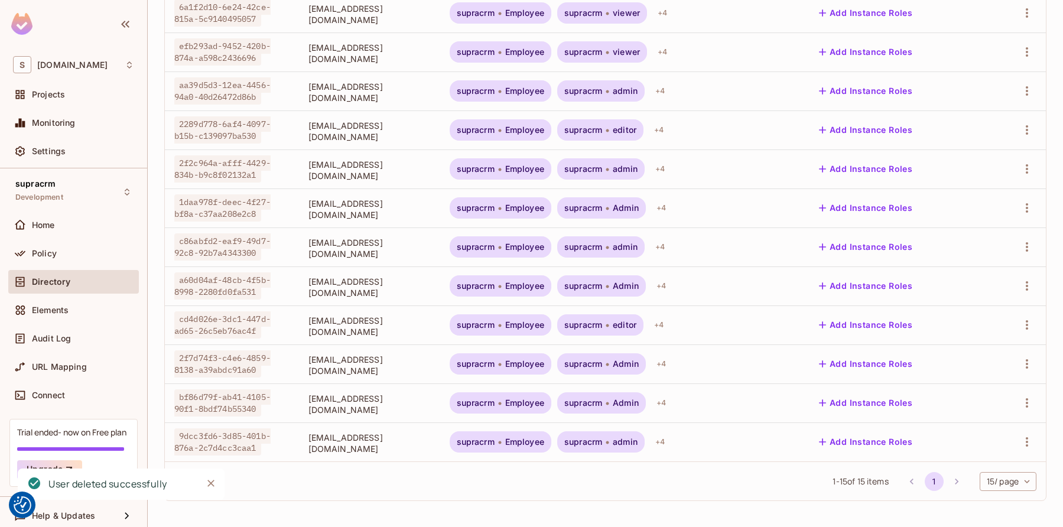
scroll to position [259, 0]
click at [718, 444] on icon "button" at bounding box center [1026, 442] width 14 height 14
click at [718, 503] on div "Delete User" at bounding box center [973, 500] width 47 height 12
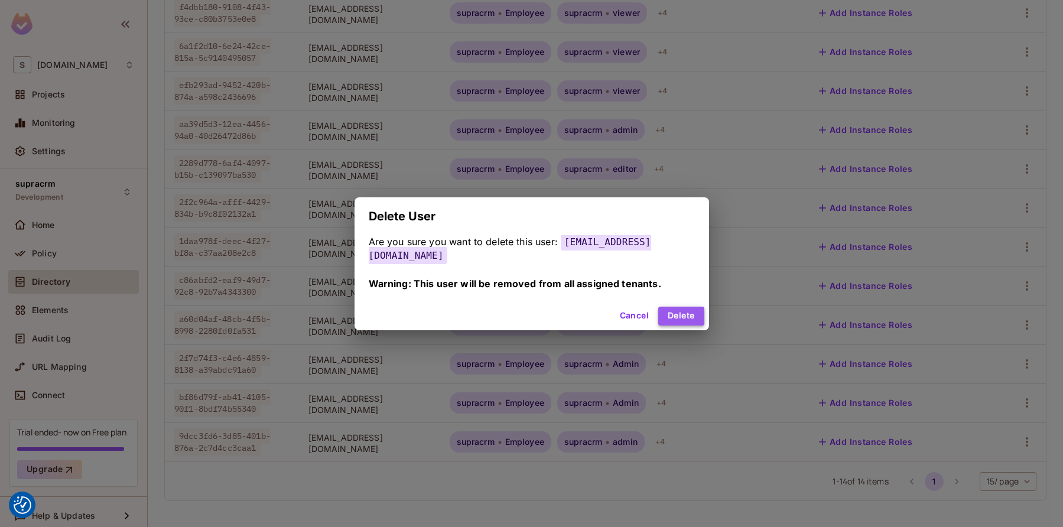
click at [669, 310] on button "Delete" at bounding box center [680, 316] width 45 height 19
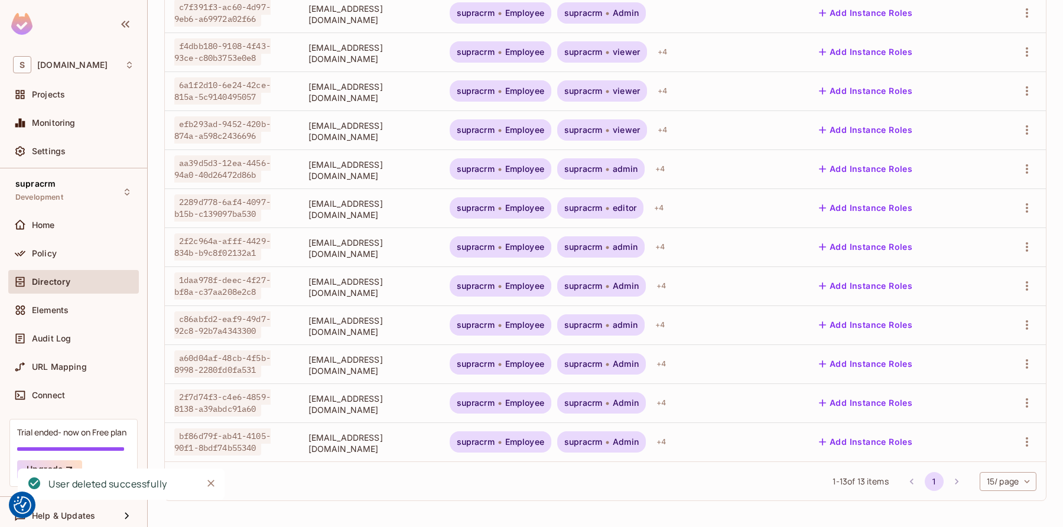
scroll to position [220, 0]
click at [718, 364] on icon "button" at bounding box center [1026, 364] width 14 height 14
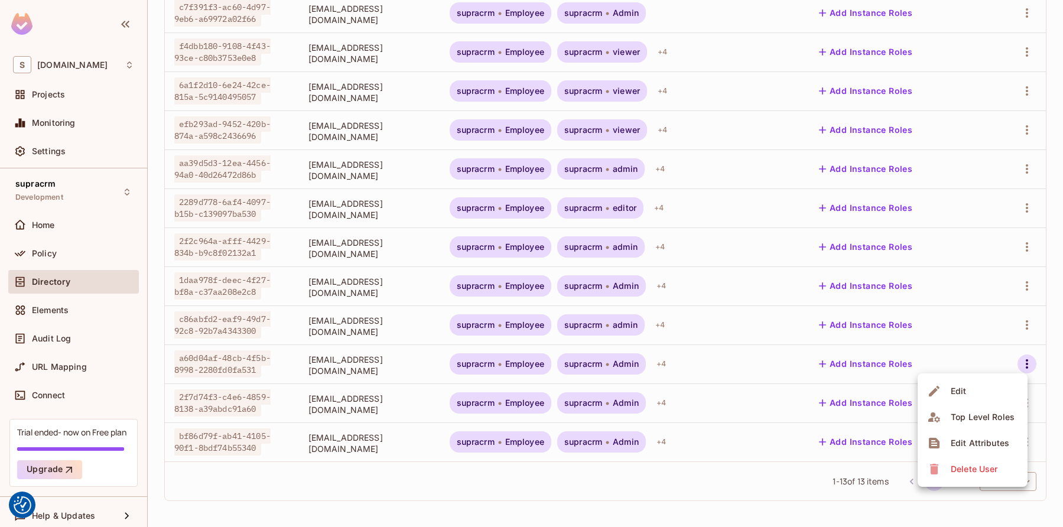
click at [718, 475] on span "Delete User" at bounding box center [974, 469] width 54 height 19
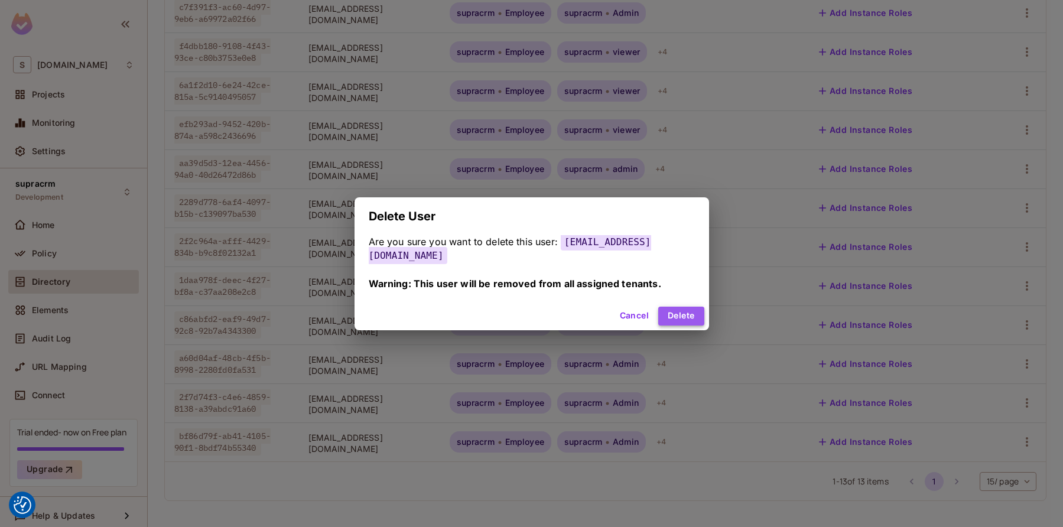
click at [686, 308] on button "Delete" at bounding box center [680, 316] width 45 height 19
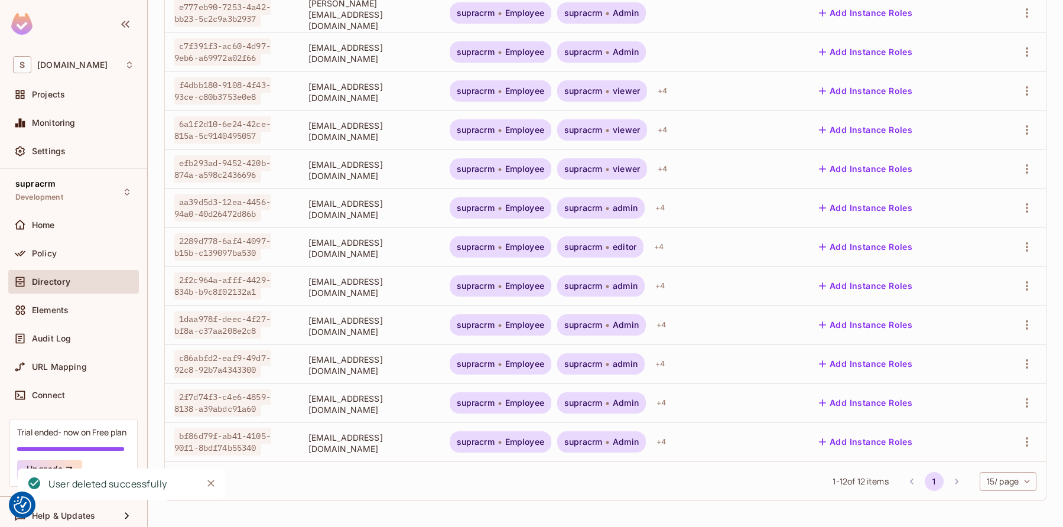
scroll to position [0, 0]
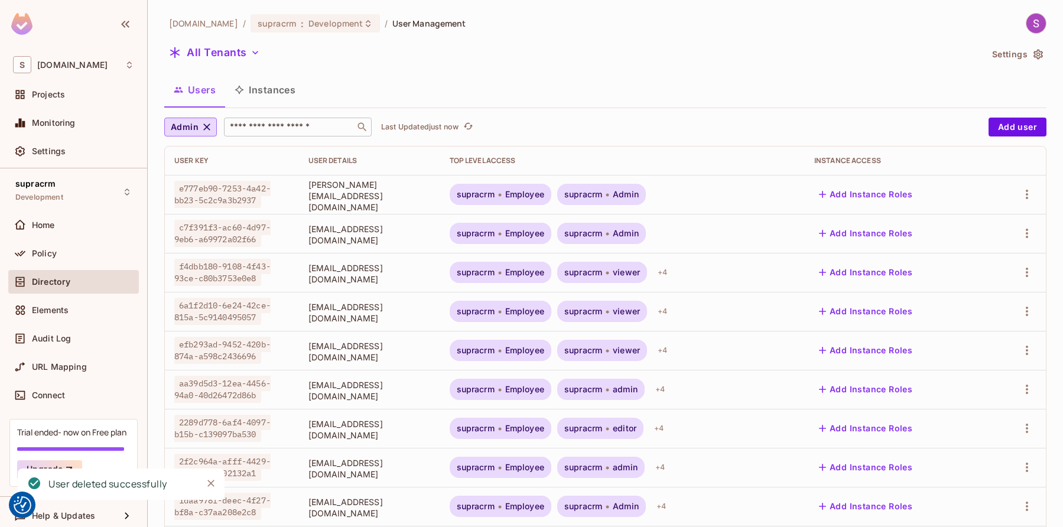
click at [268, 132] on input "text" at bounding box center [289, 127] width 124 height 12
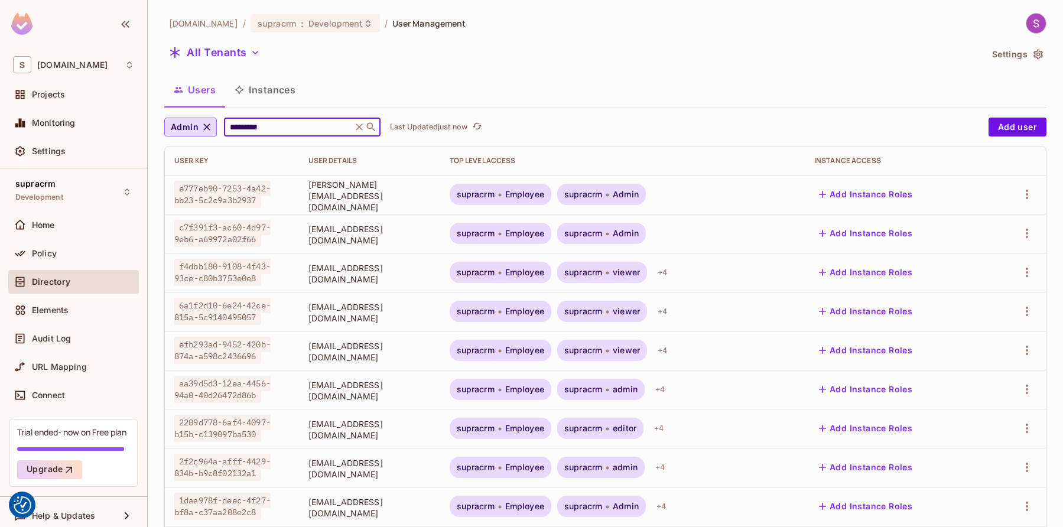
type input "*********"
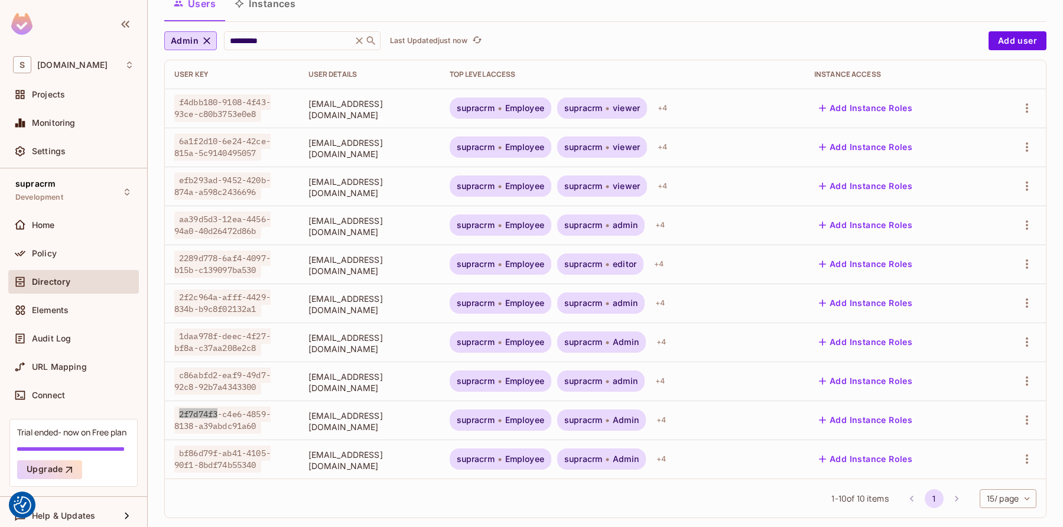
scroll to position [103, 0]
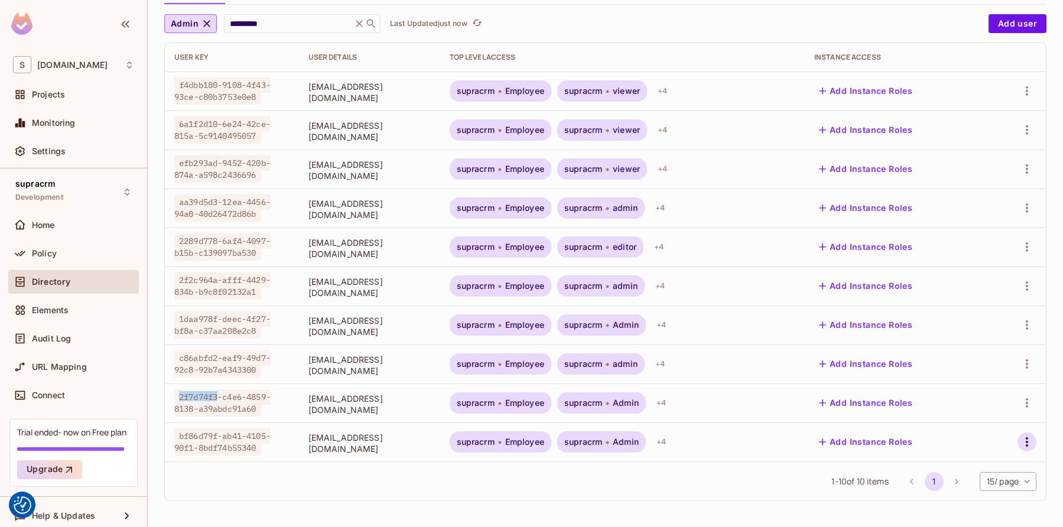
click at [718, 442] on icon "button" at bounding box center [1026, 441] width 2 height 9
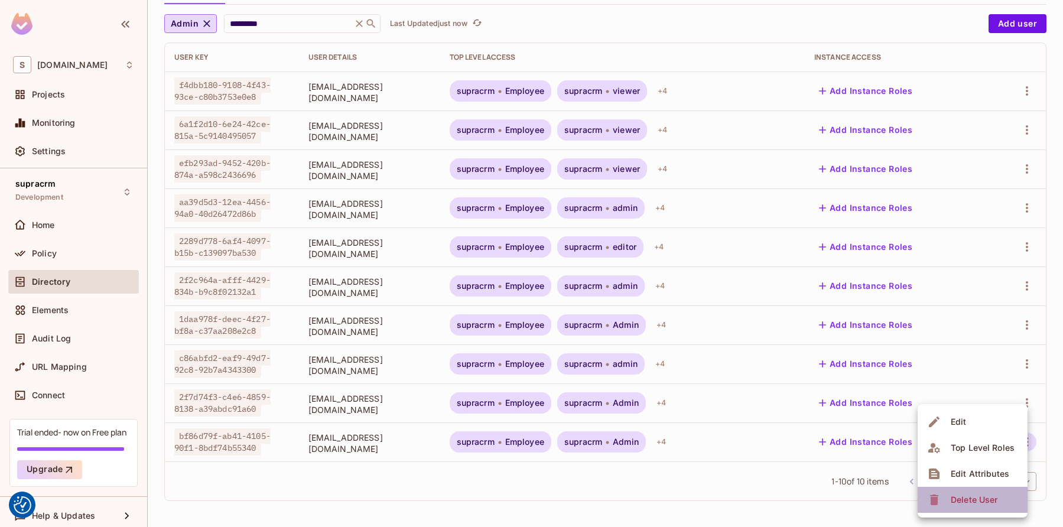
click at [718, 507] on span "Delete User" at bounding box center [974, 499] width 54 height 19
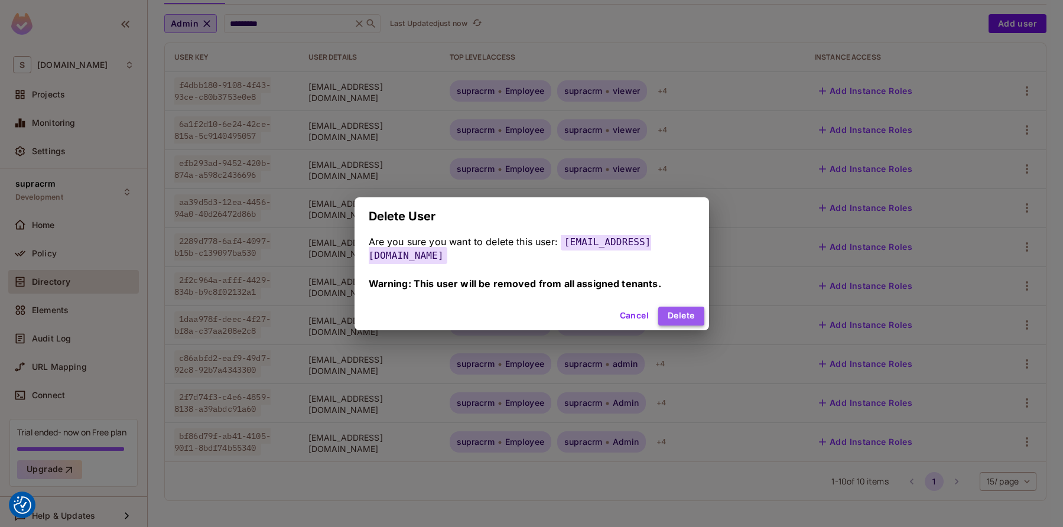
click at [673, 308] on button "Delete" at bounding box center [680, 316] width 45 height 19
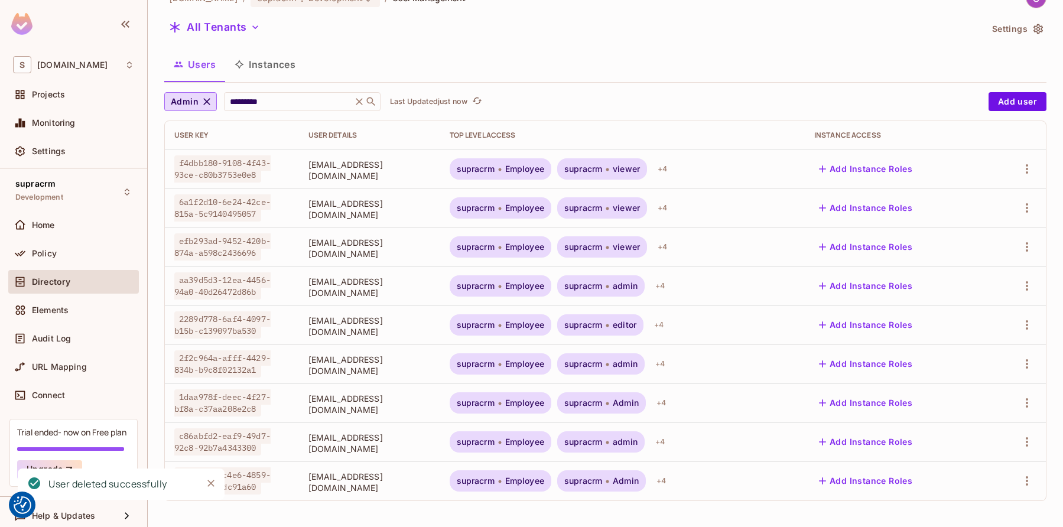
scroll to position [25, 0]
click at [718, 175] on icon "button" at bounding box center [1026, 169] width 14 height 14
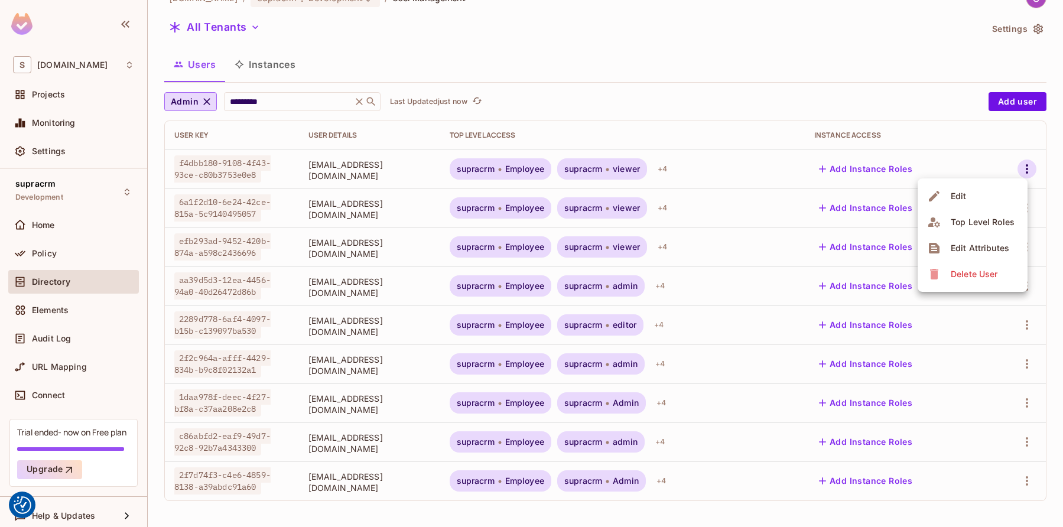
click at [718, 278] on div "Delete User" at bounding box center [973, 274] width 47 height 12
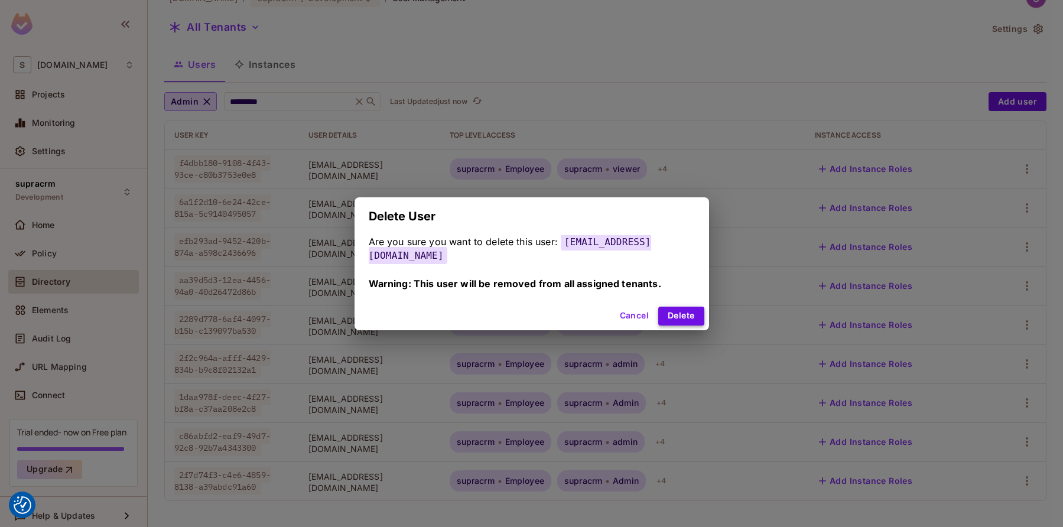
click at [679, 308] on button "Delete" at bounding box center [680, 316] width 45 height 19
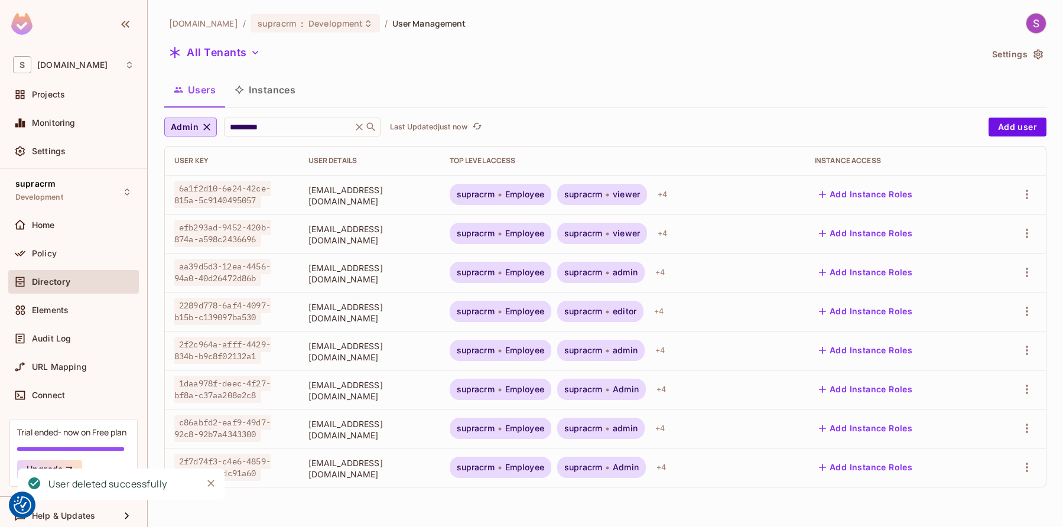
scroll to position [0, 0]
click at [718, 194] on icon "button" at bounding box center [1026, 194] width 2 height 9
click at [718, 302] on div "Delete User" at bounding box center [973, 300] width 47 height 12
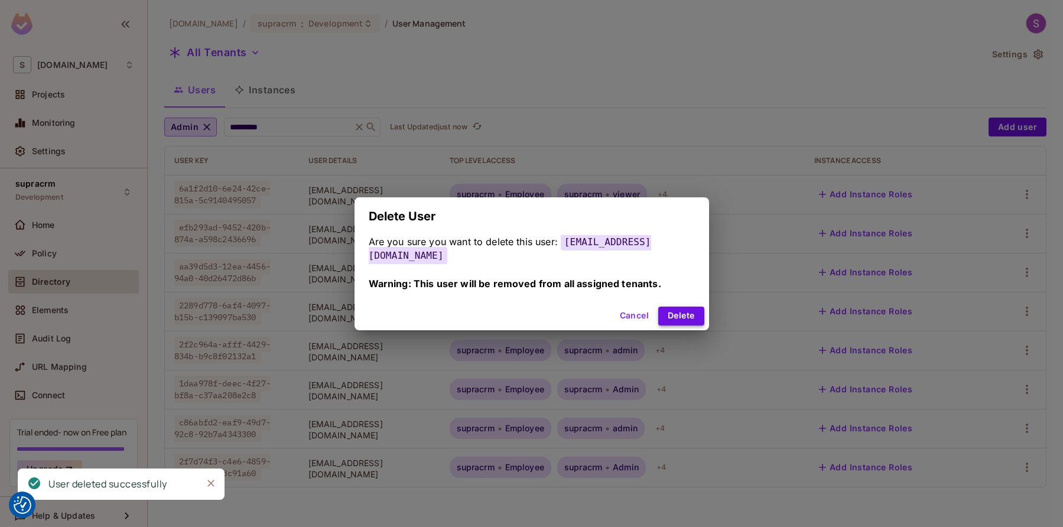
click at [676, 311] on button "Delete" at bounding box center [680, 316] width 45 height 19
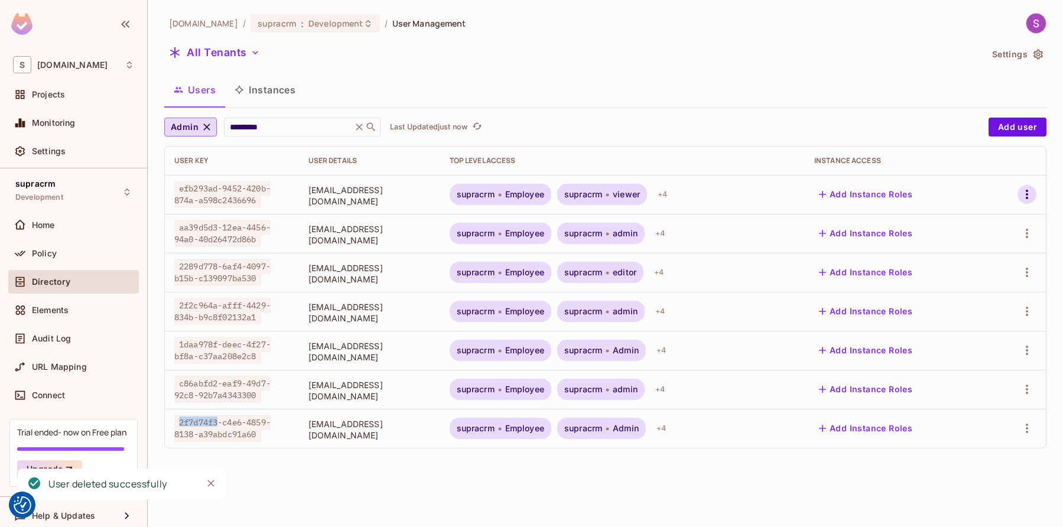
click at [718, 198] on icon "button" at bounding box center [1026, 194] width 2 height 9
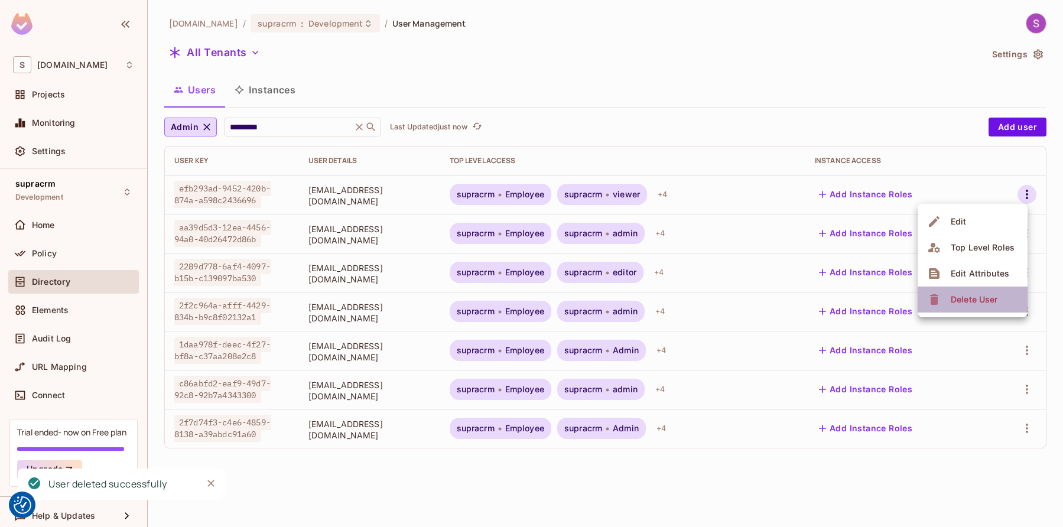
click at [718, 302] on div "Delete User" at bounding box center [973, 300] width 47 height 12
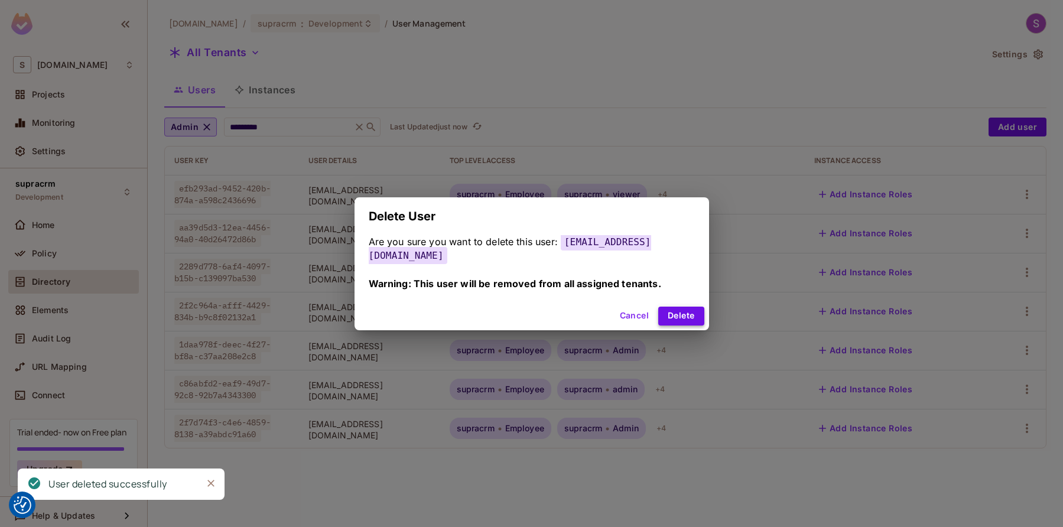
click at [666, 309] on button "Delete" at bounding box center [680, 316] width 45 height 19
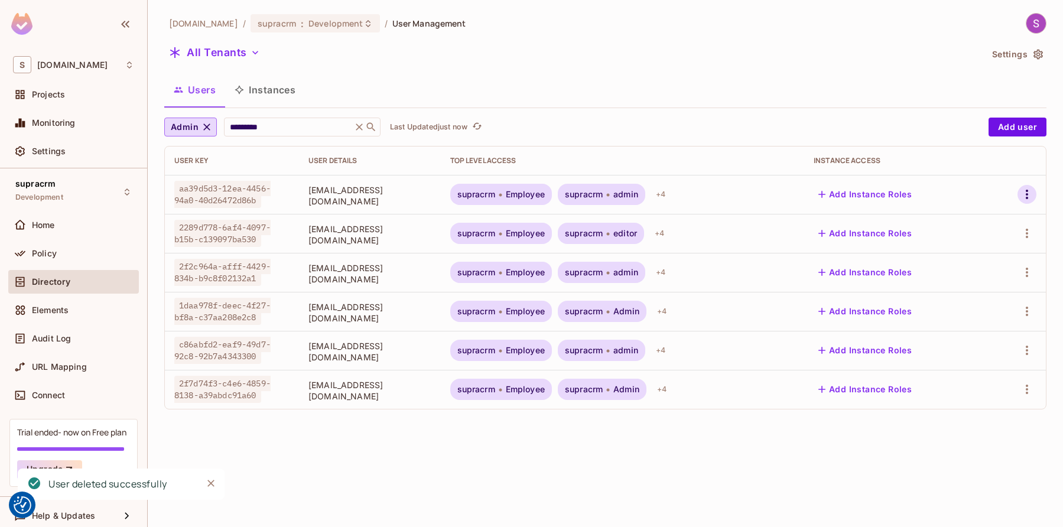
click at [718, 198] on icon "button" at bounding box center [1026, 194] width 14 height 14
click at [718, 296] on div "Delete User" at bounding box center [973, 300] width 47 height 12
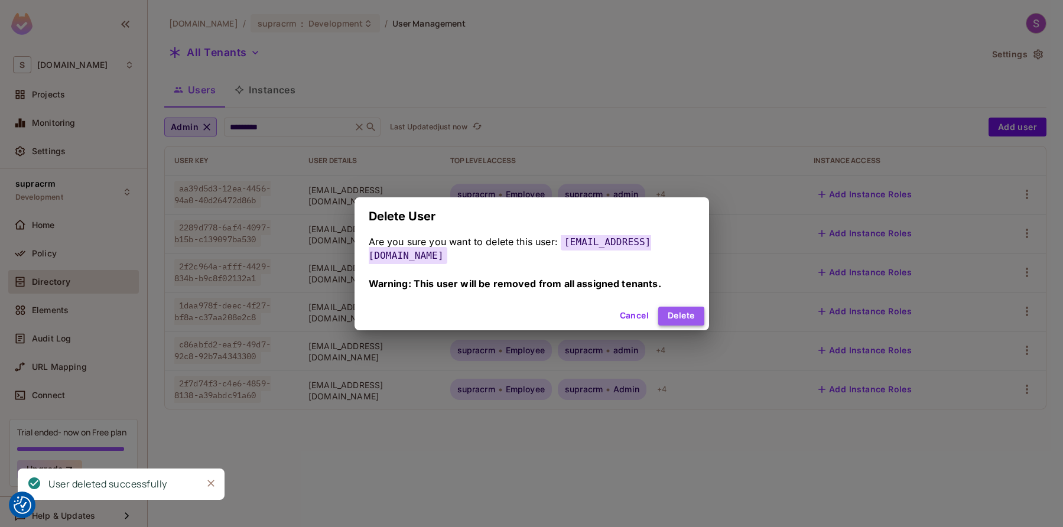
click at [683, 308] on button "Delete" at bounding box center [680, 316] width 45 height 19
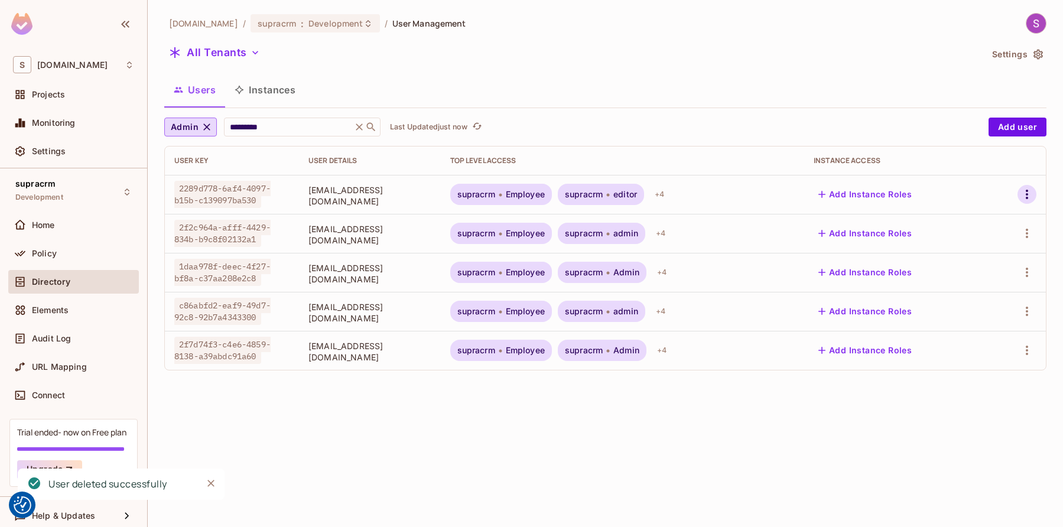
click at [718, 194] on icon "button" at bounding box center [1026, 194] width 14 height 14
click at [718, 298] on div "Delete User" at bounding box center [973, 300] width 47 height 12
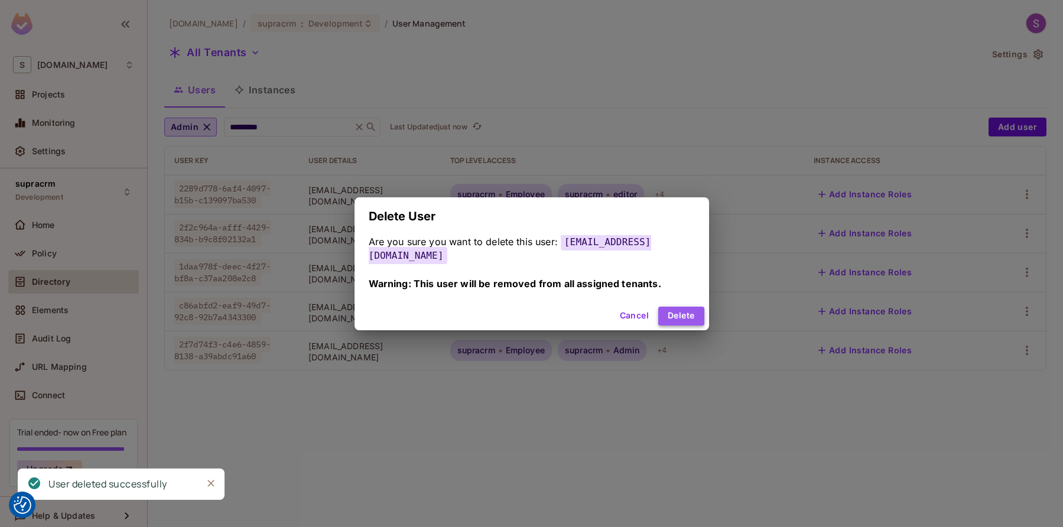
click at [690, 312] on button "Delete" at bounding box center [680, 316] width 45 height 19
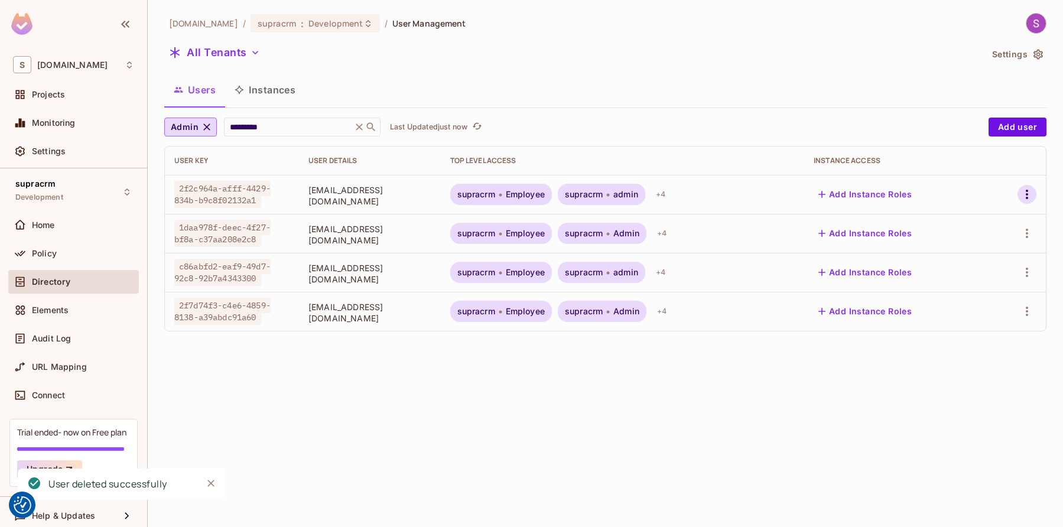
click at [718, 189] on icon "button" at bounding box center [1026, 194] width 14 height 14
click at [718, 302] on div "Delete User" at bounding box center [973, 300] width 47 height 12
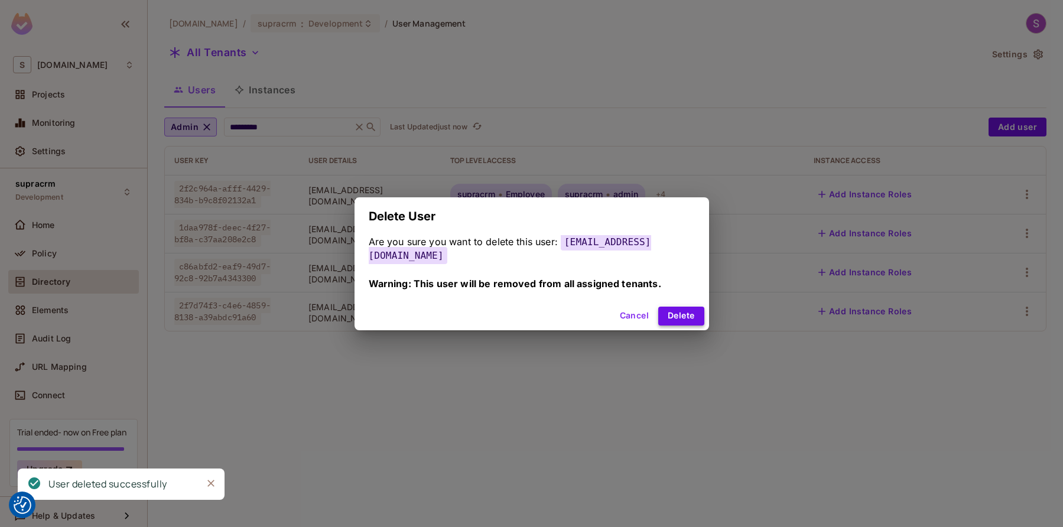
click at [687, 312] on button "Delete" at bounding box center [680, 316] width 45 height 19
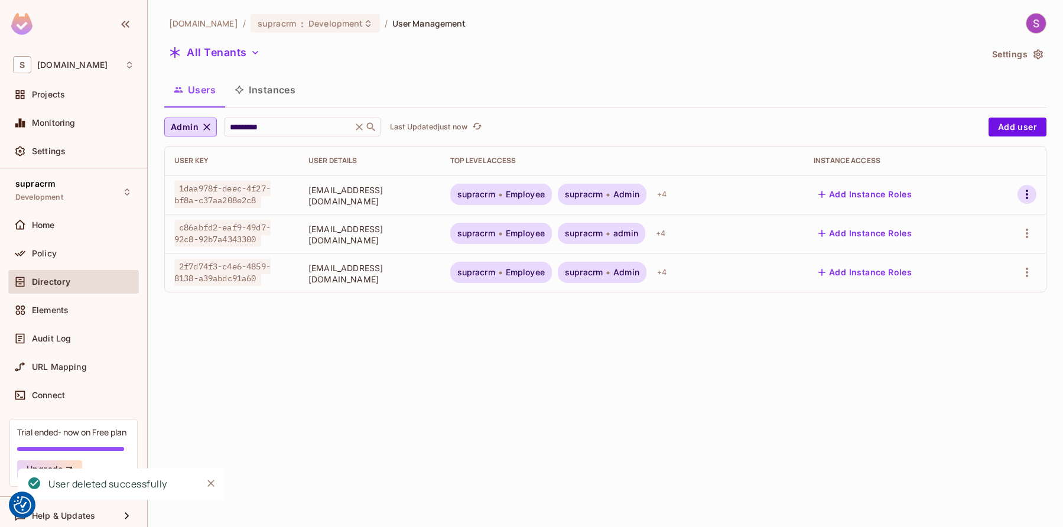
click at [718, 196] on icon "button" at bounding box center [1026, 194] width 14 height 14
click at [718, 297] on div "Delete User" at bounding box center [973, 300] width 47 height 12
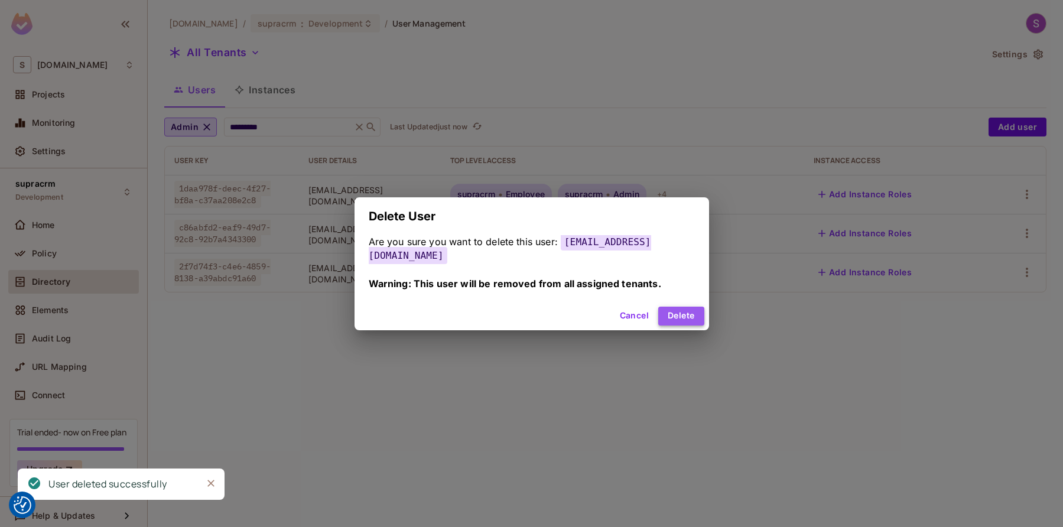
click at [684, 307] on button "Delete" at bounding box center [680, 316] width 45 height 19
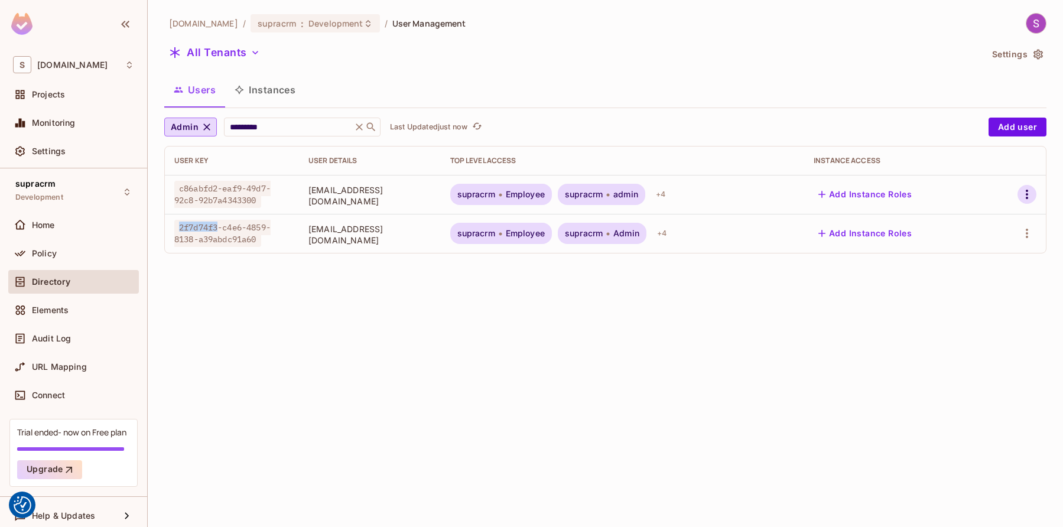
click at [718, 193] on icon "button" at bounding box center [1026, 194] width 14 height 14
click at [718, 304] on div "Delete User" at bounding box center [973, 300] width 47 height 12
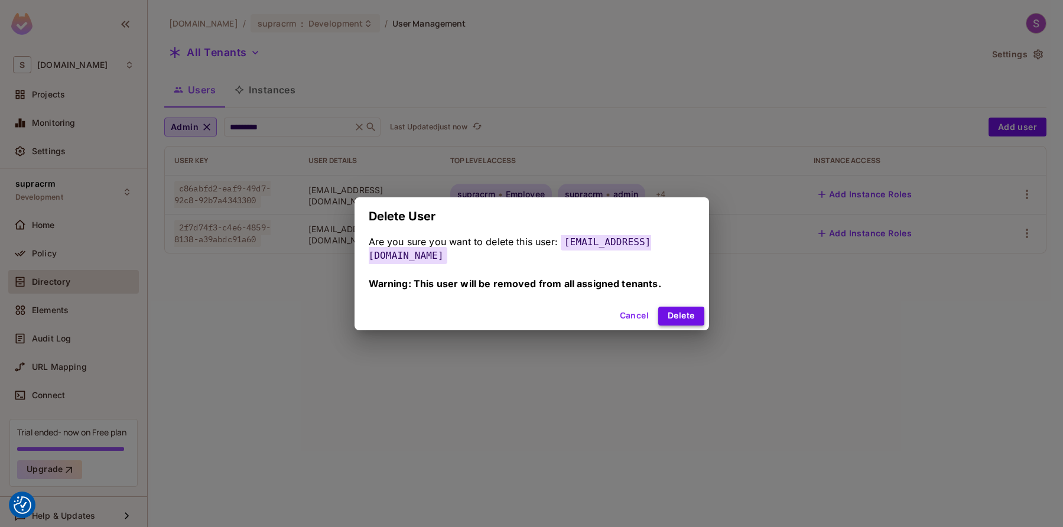
click at [678, 309] on button "Delete" at bounding box center [680, 316] width 45 height 19
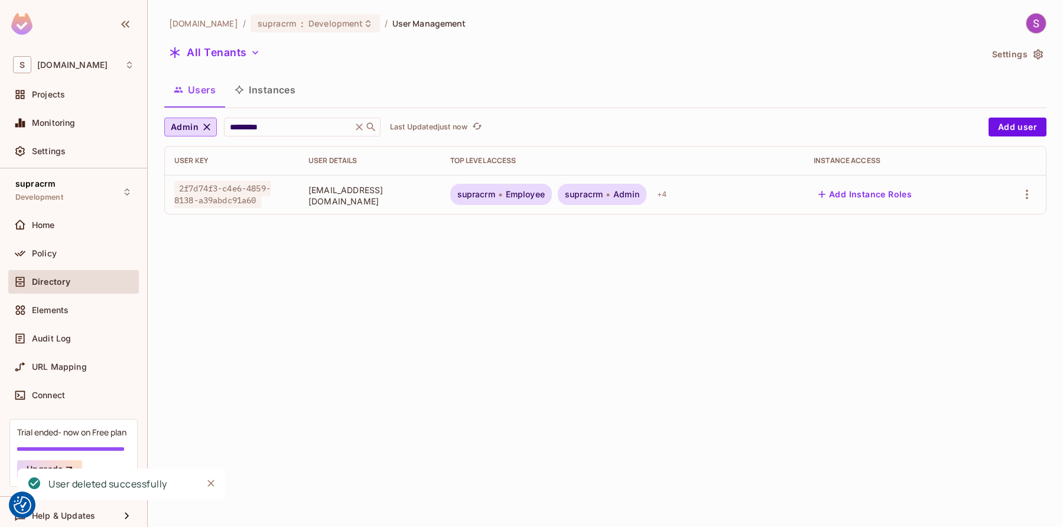
click at [358, 128] on icon at bounding box center [359, 126] width 7 height 7
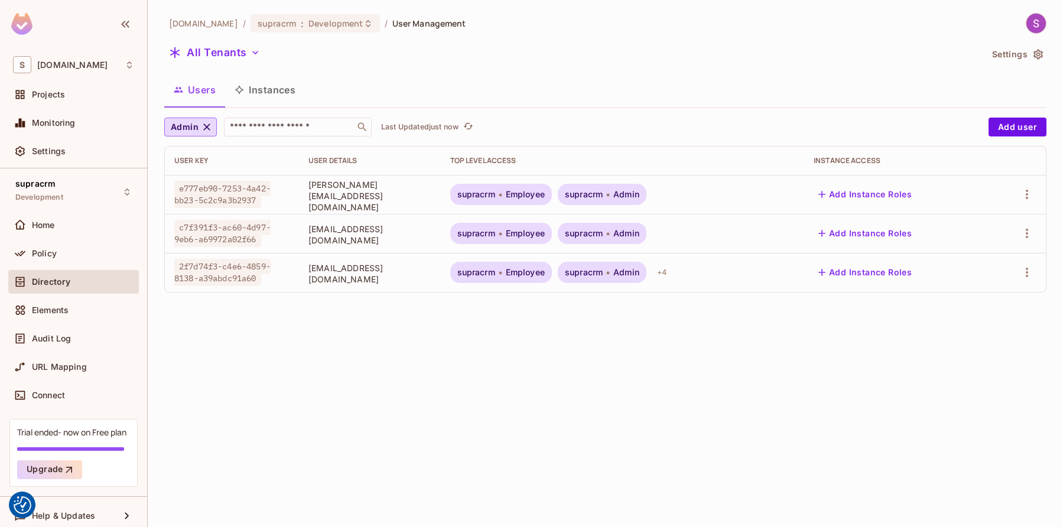
click at [528, 337] on div "supracode.eu / supracrm : Development / User Management All Tenants Settings Us…" at bounding box center [605, 263] width 915 height 527
click at [486, 417] on div "supracode.eu / supracrm : Development / User Management All Tenants Settings Us…" at bounding box center [605, 263] width 915 height 527
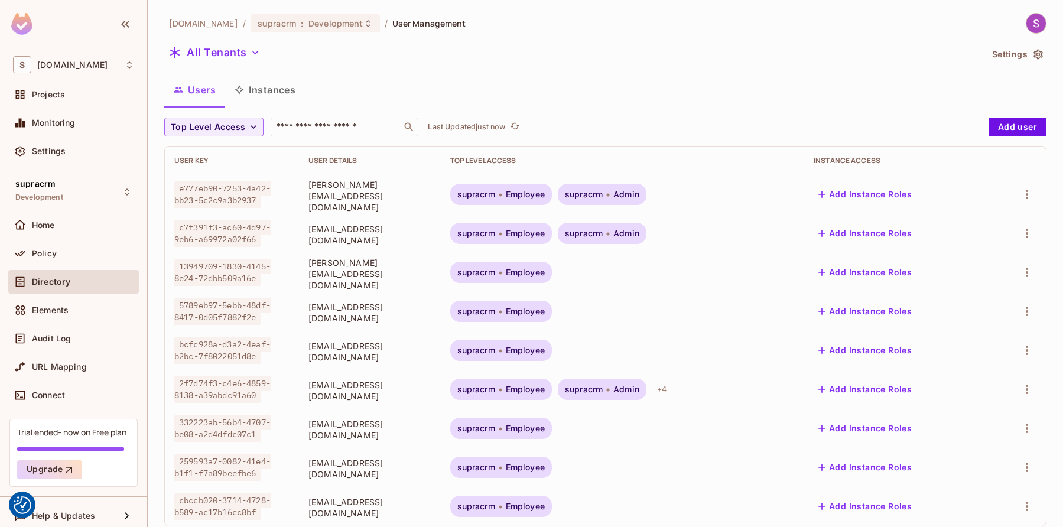
scroll to position [25, 0]
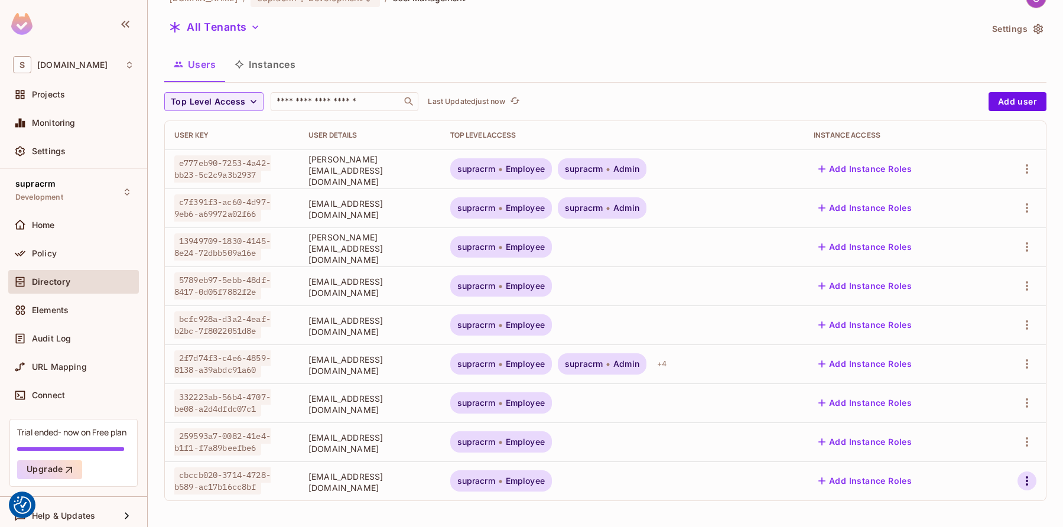
click at [1024, 485] on icon "button" at bounding box center [1026, 481] width 14 height 14
click at [1000, 501] on span "Delete User" at bounding box center [974, 499] width 54 height 19
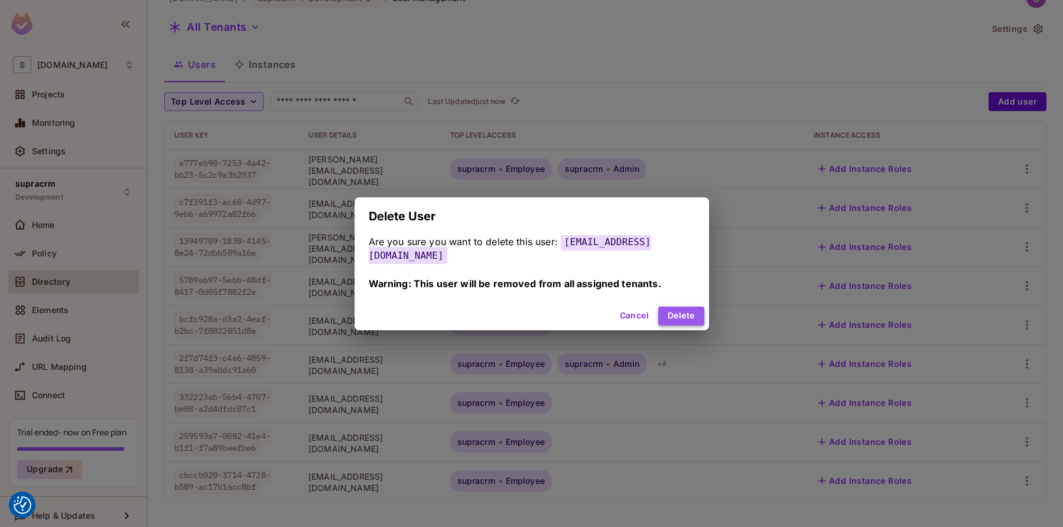
click at [674, 314] on button "Delete" at bounding box center [680, 316] width 45 height 19
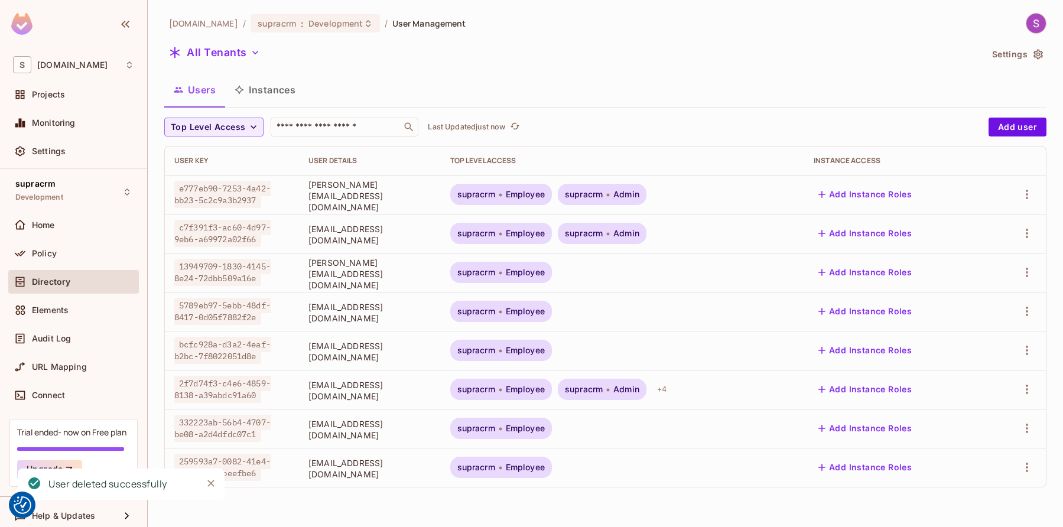
scroll to position [0, 0]
click at [1023, 471] on icon "button" at bounding box center [1026, 467] width 14 height 14
click at [998, 503] on span "Delete User" at bounding box center [974, 499] width 54 height 19
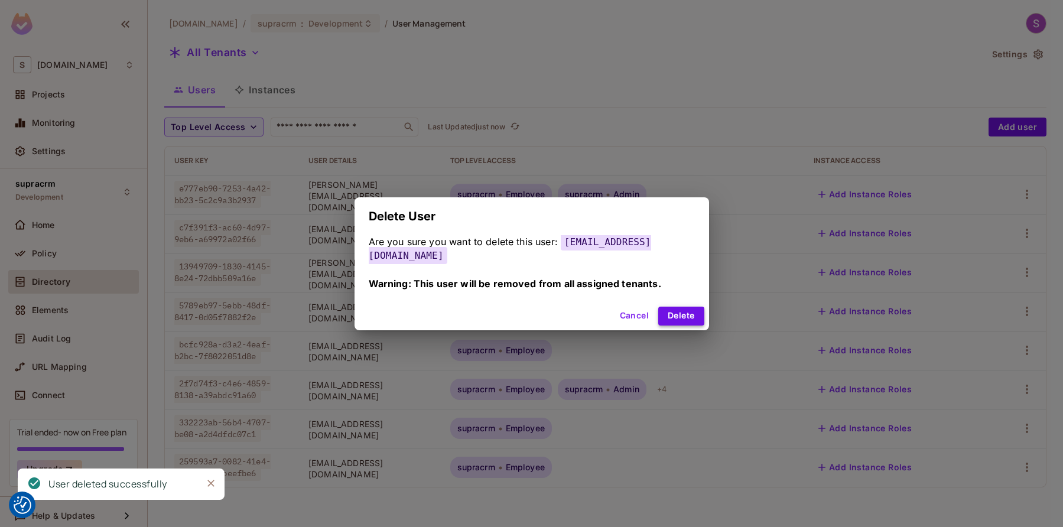
click at [686, 312] on button "Delete" at bounding box center [680, 316] width 45 height 19
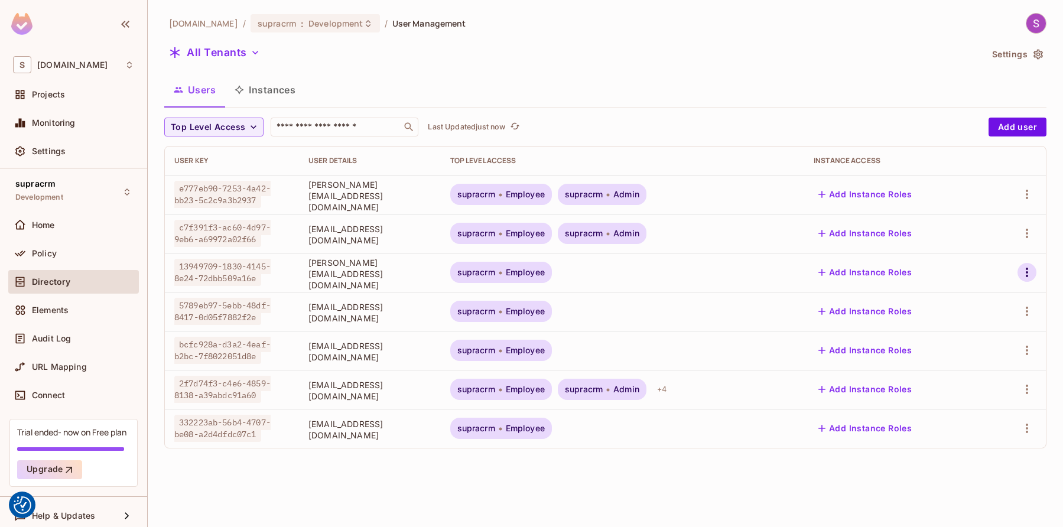
click at [1025, 271] on icon "button" at bounding box center [1026, 272] width 14 height 14
click at [986, 385] on span "Delete User" at bounding box center [974, 377] width 54 height 19
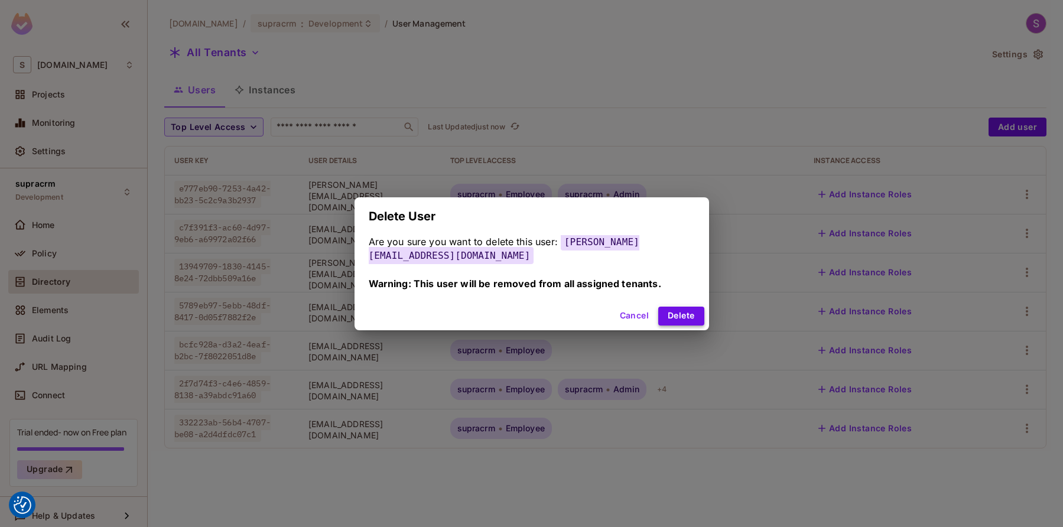
click at [677, 307] on button "Delete" at bounding box center [680, 316] width 45 height 19
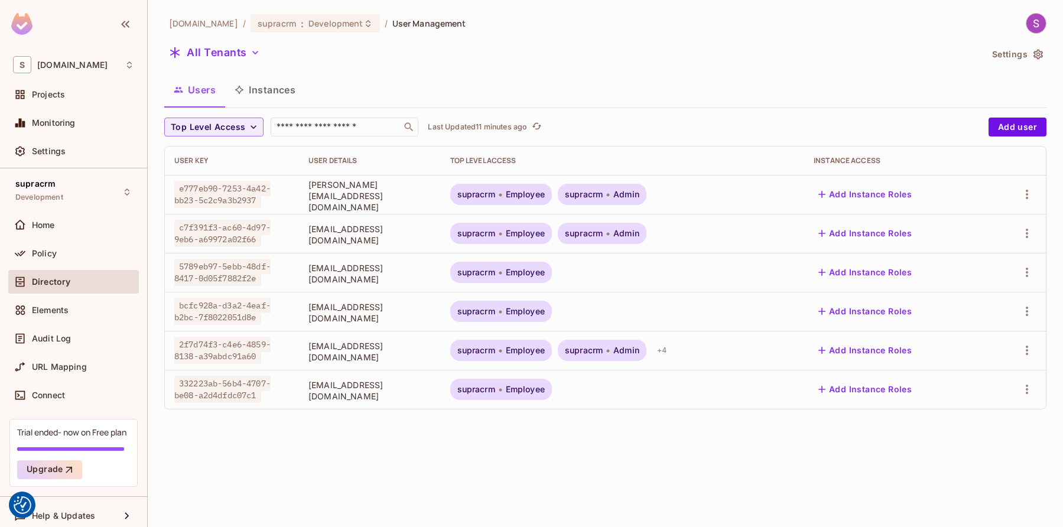
click at [632, 407] on td "supracrm Employee" at bounding box center [623, 389] width 364 height 39
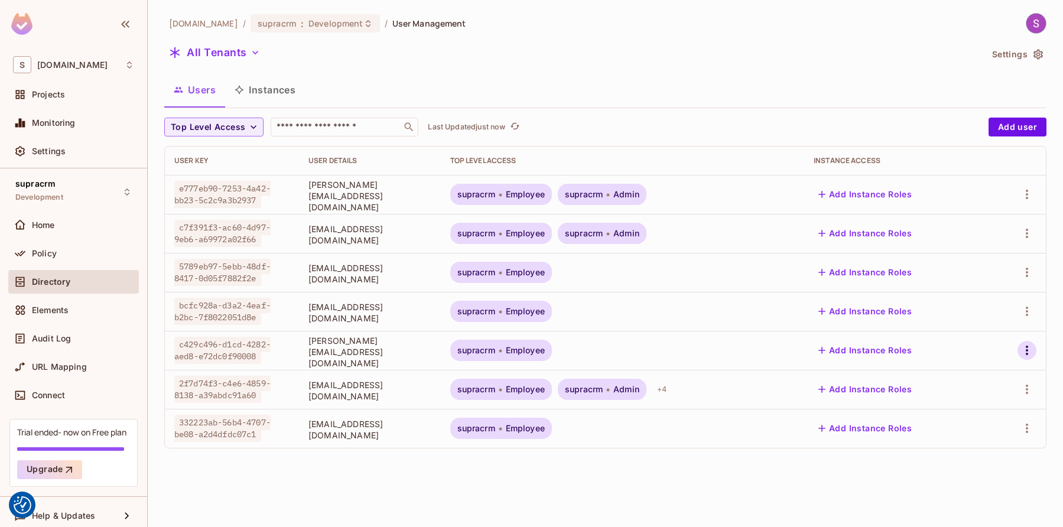
click at [1029, 354] on icon "button" at bounding box center [1026, 350] width 14 height 14
click at [999, 454] on span "Delete User" at bounding box center [974, 455] width 54 height 19
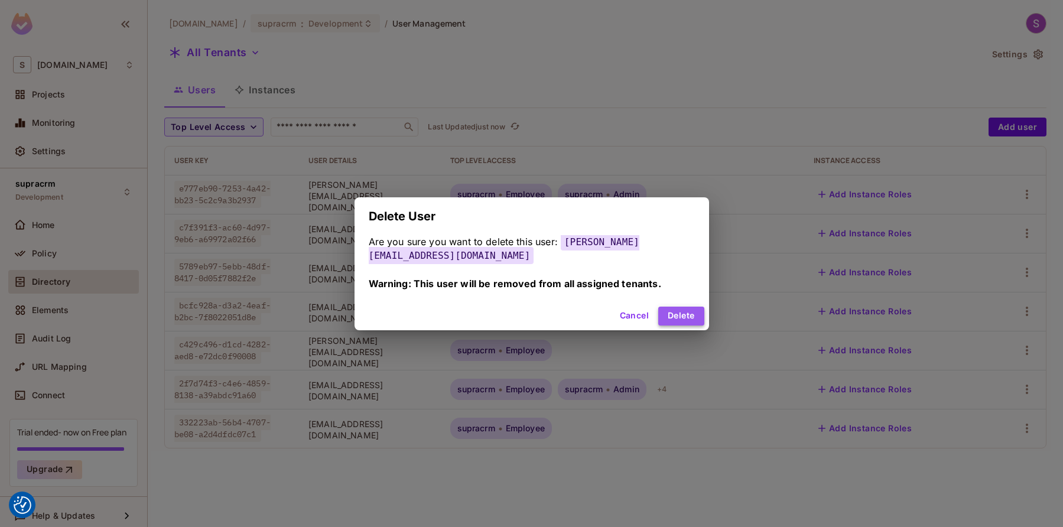
click at [680, 310] on button "Delete" at bounding box center [680, 316] width 45 height 19
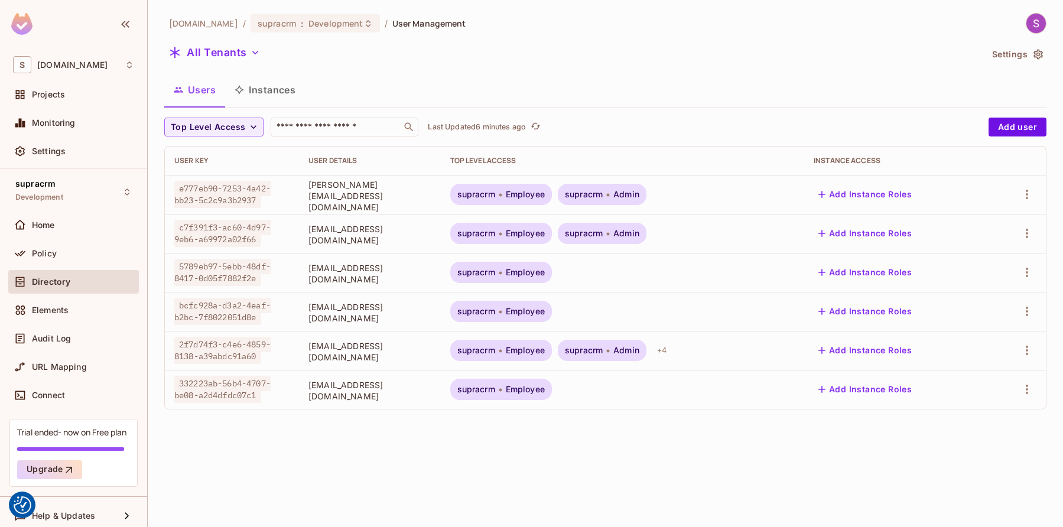
click at [514, 437] on div "supracode.eu / supracrm : Development / User Management All Tenants Settings Us…" at bounding box center [605, 263] width 915 height 527
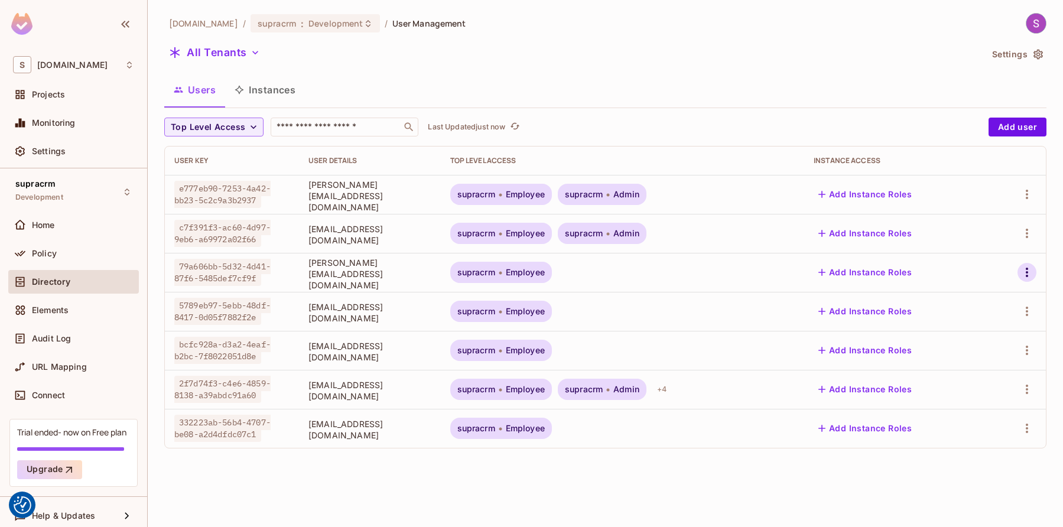
click at [1028, 275] on icon "button" at bounding box center [1026, 272] width 14 height 14
click at [988, 381] on div "Delete User" at bounding box center [973, 378] width 47 height 12
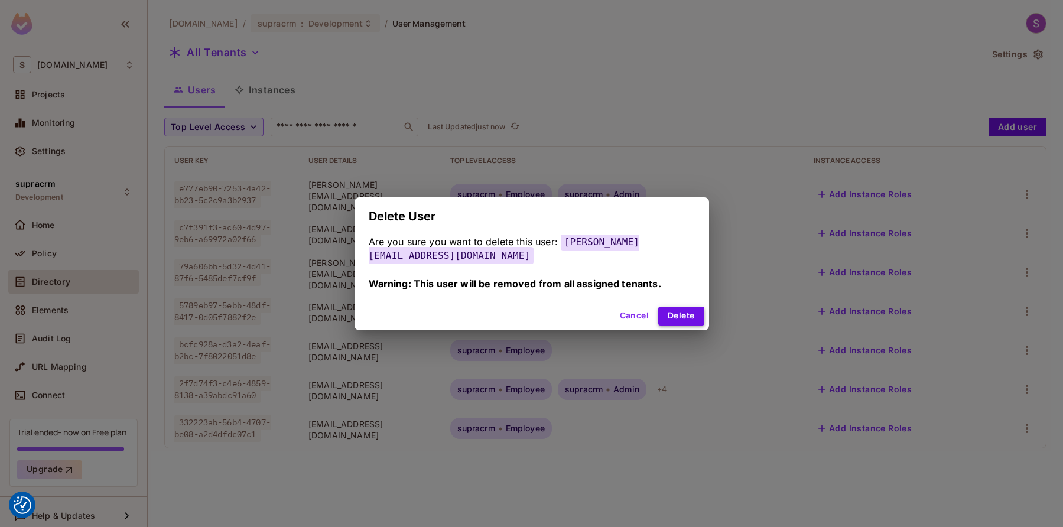
click at [684, 310] on button "Delete" at bounding box center [680, 316] width 45 height 19
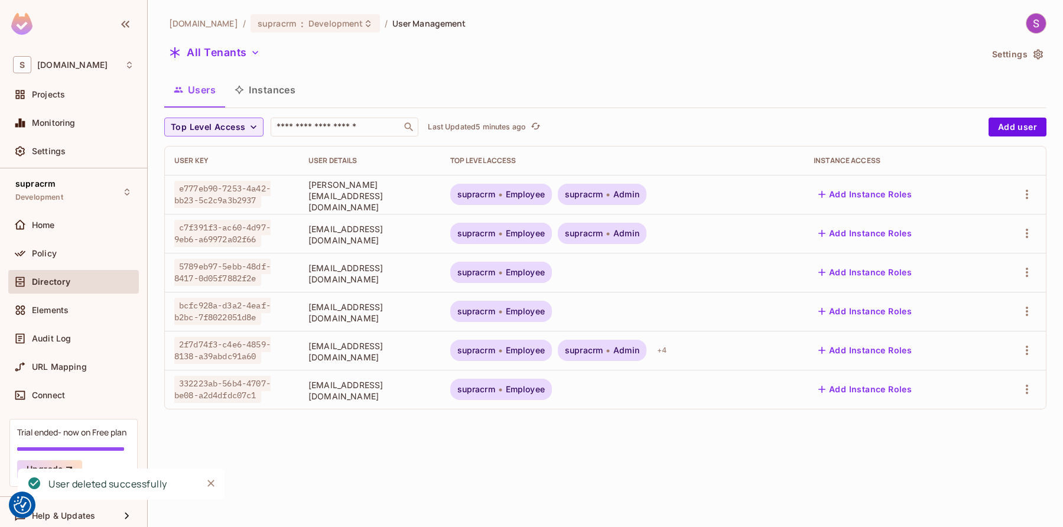
click at [513, 47] on div "All Tenants" at bounding box center [572, 54] width 817 height 22
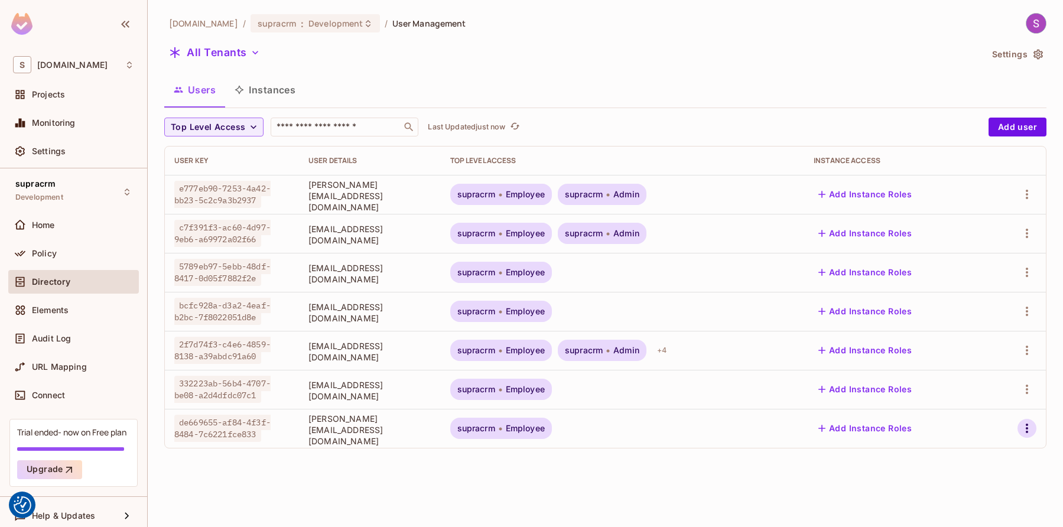
click at [1028, 436] on button "button" at bounding box center [1026, 428] width 19 height 19
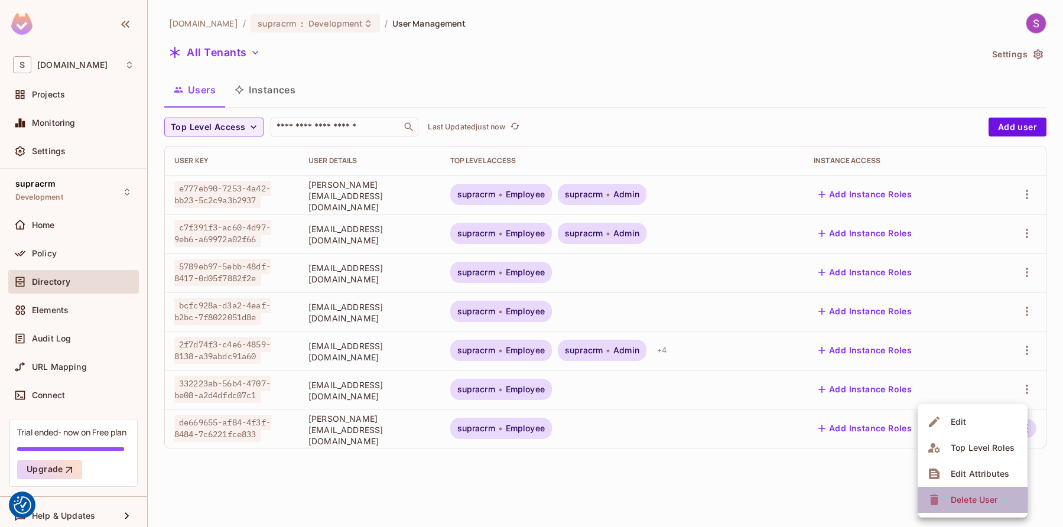
click at [986, 498] on div "Delete User" at bounding box center [973, 500] width 47 height 12
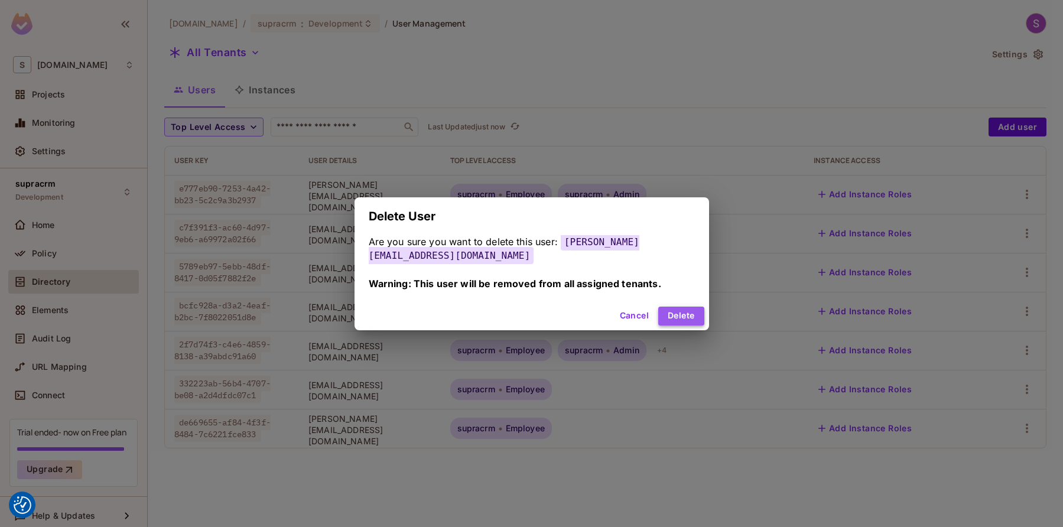
click at [683, 309] on button "Delete" at bounding box center [680, 316] width 45 height 19
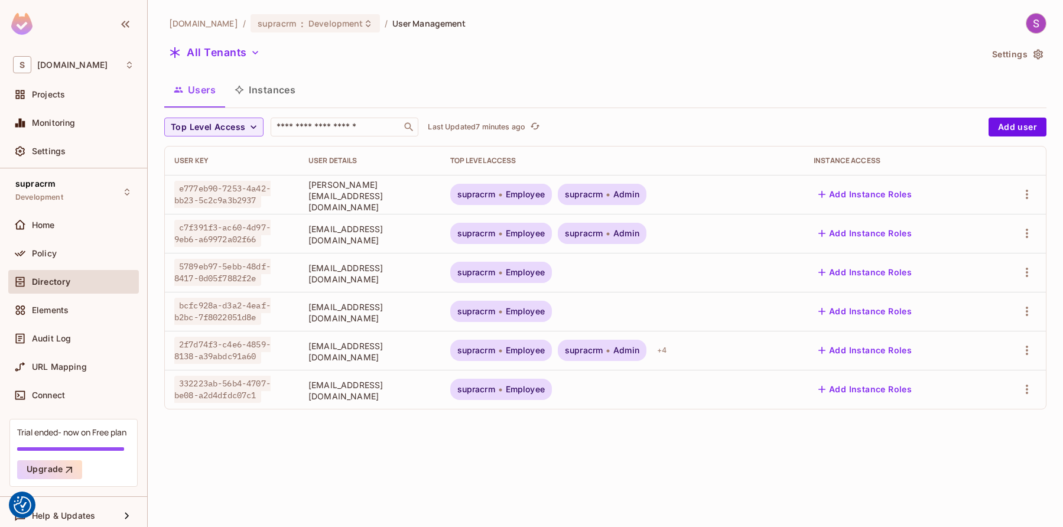
click at [491, 470] on div "supracode.eu / supracrm : Development / User Management All Tenants Settings Us…" at bounding box center [605, 263] width 915 height 527
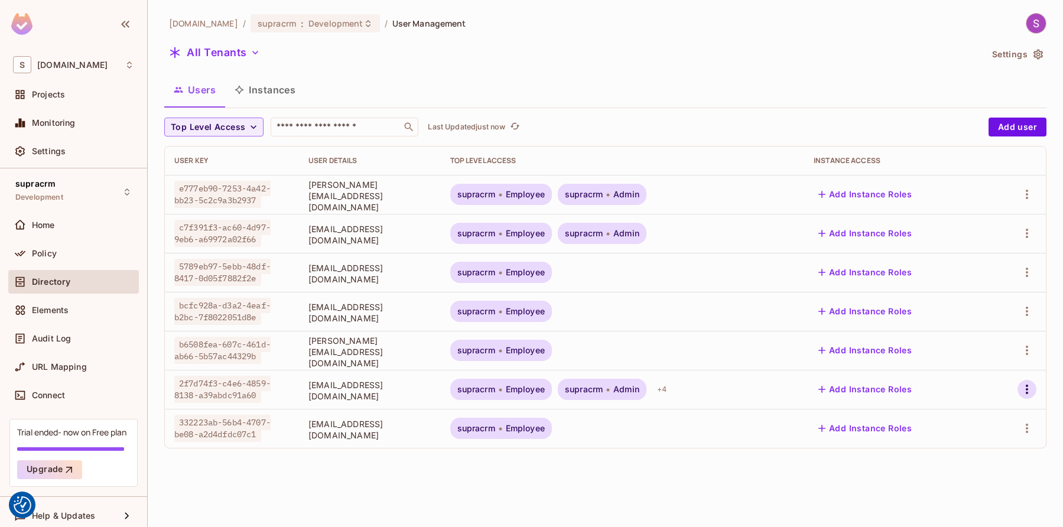
click at [1030, 392] on icon "button" at bounding box center [1026, 389] width 14 height 14
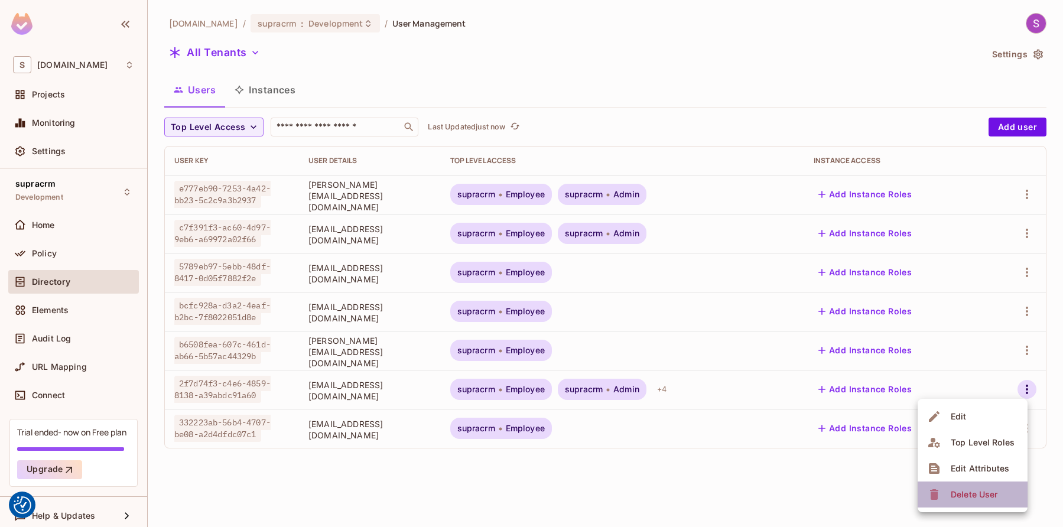
click at [981, 500] on div "Delete User" at bounding box center [973, 494] width 47 height 12
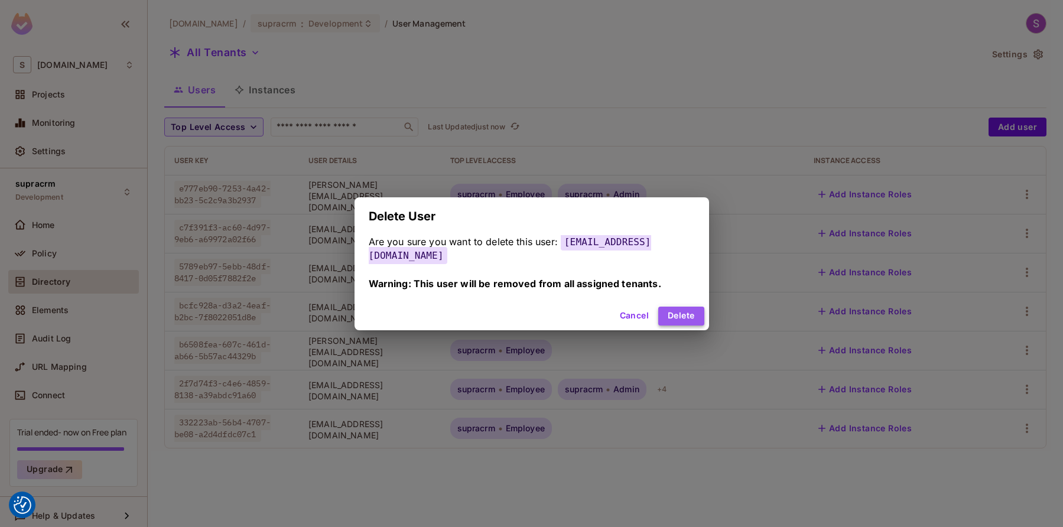
click at [682, 312] on button "Delete" at bounding box center [680, 316] width 45 height 19
